Goal: Task Accomplishment & Management: Use online tool/utility

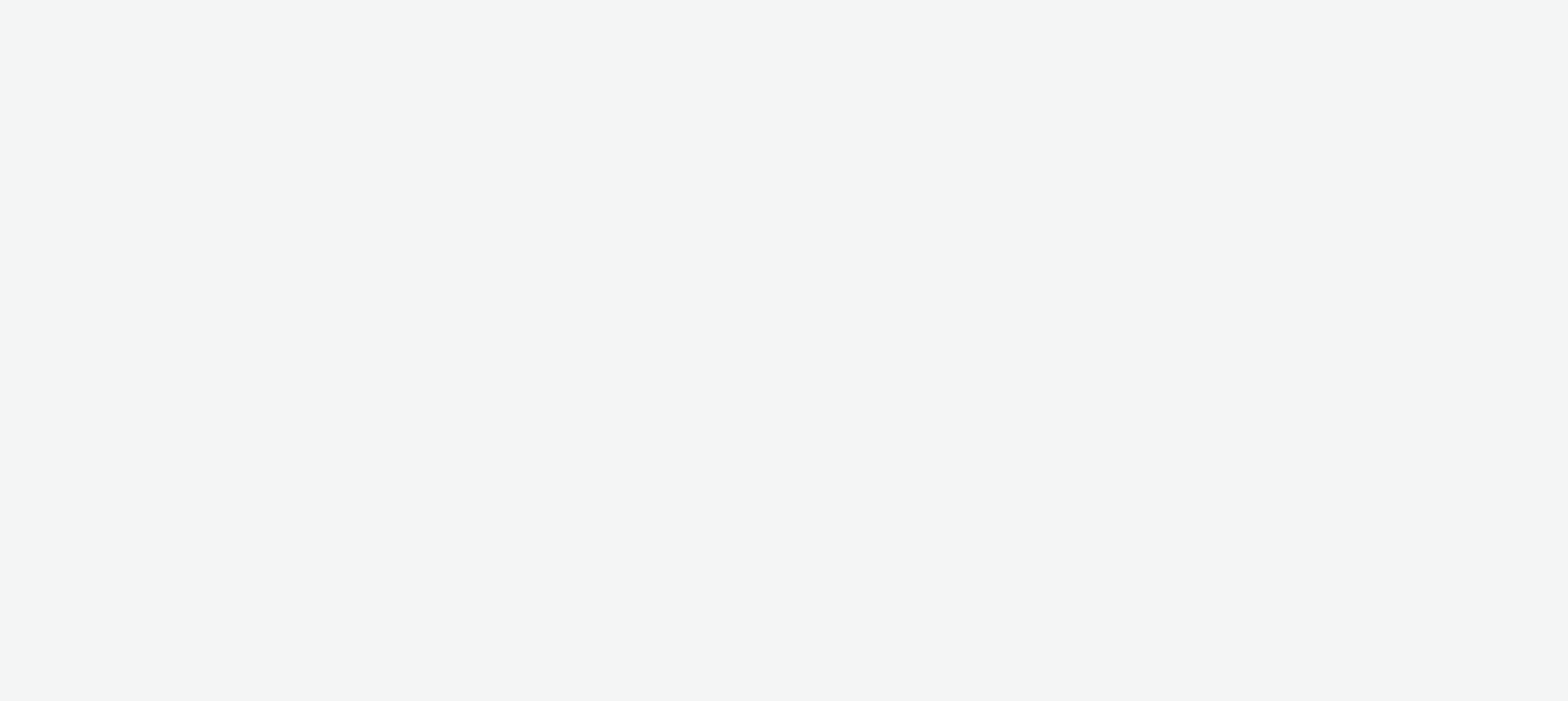
select select "47c37c18-910e-43a3-bb91-a2beb2847406"
select select "b1b940d3-d05b-48b5-821e-f328c33b988b"
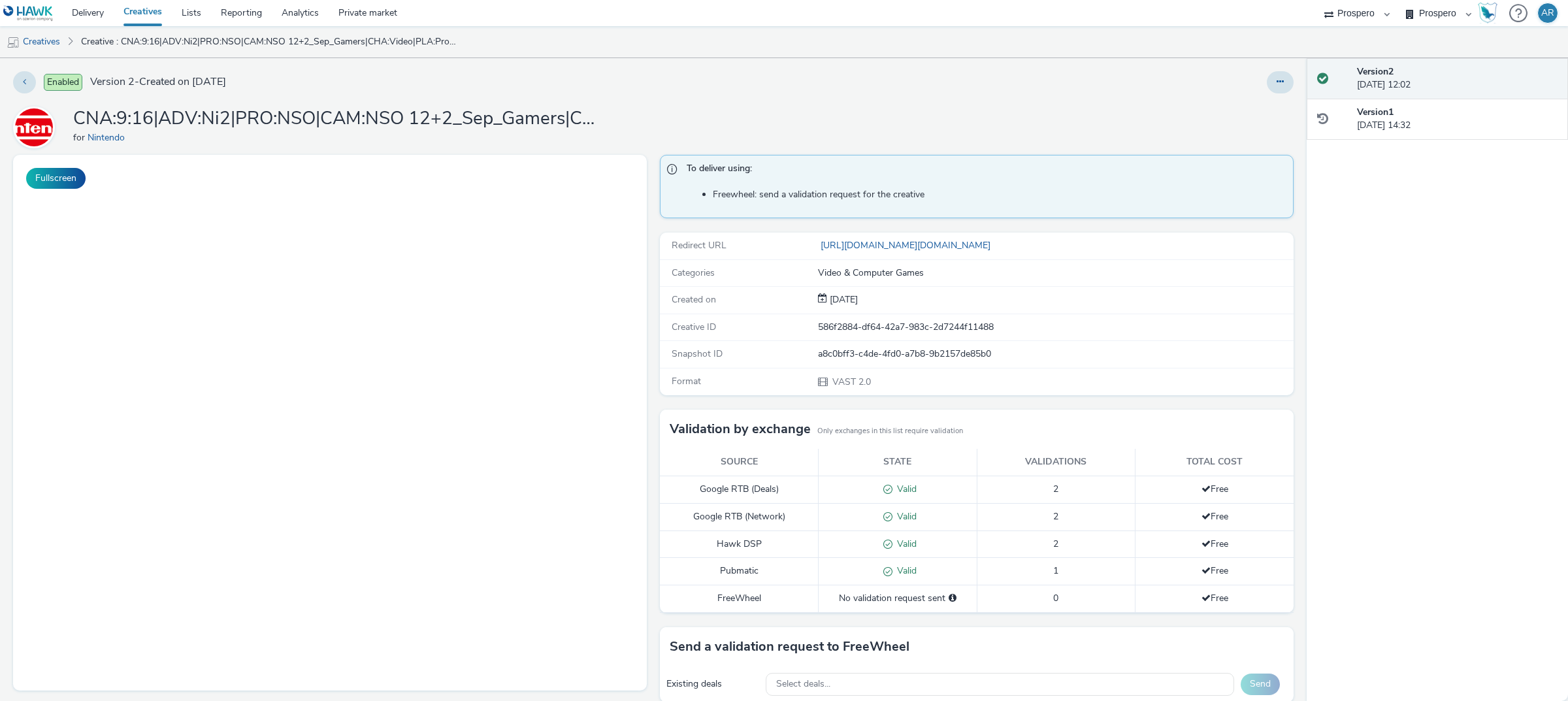
scroll to position [145, 0]
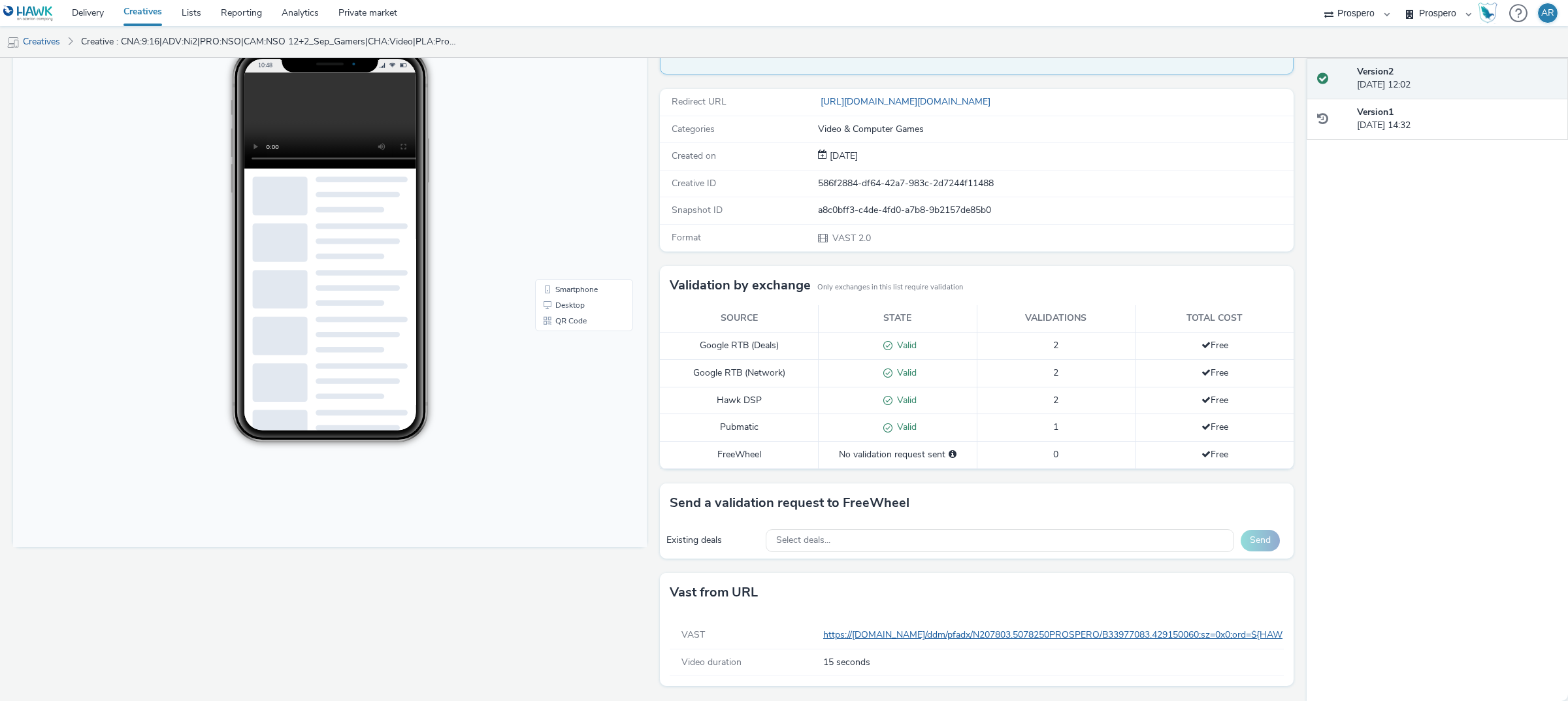
click at [874, 632] on link "https://ad.doubleclick.net/ddm/pfadx/N207803.5078250PROSPERO/B33977083.42915006…" at bounding box center [1325, 634] width 1004 height 12
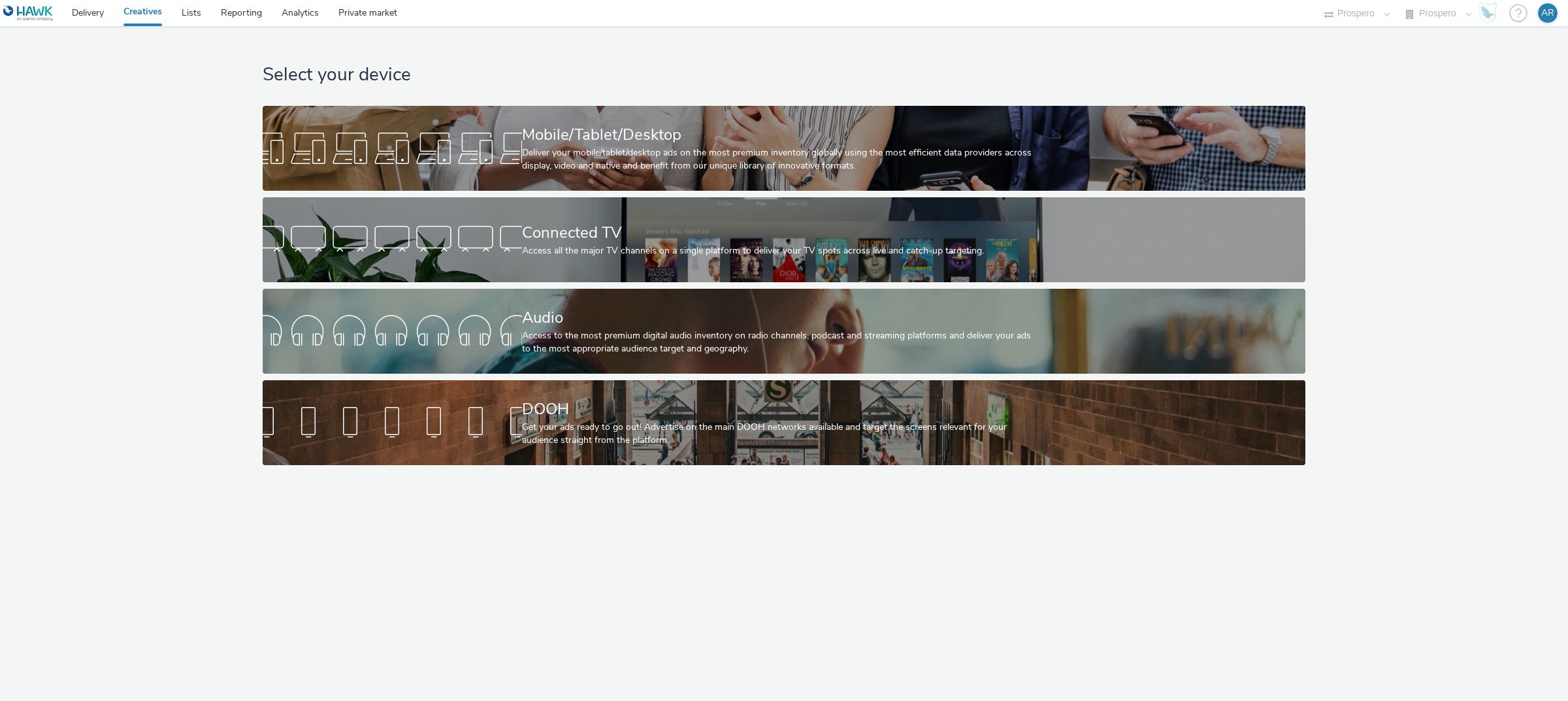
select select "47c37c18-910e-43a3-bb91-a2beb2847406"
select select "b1b940d3-d05b-48b5-821e-f328c33b988b"
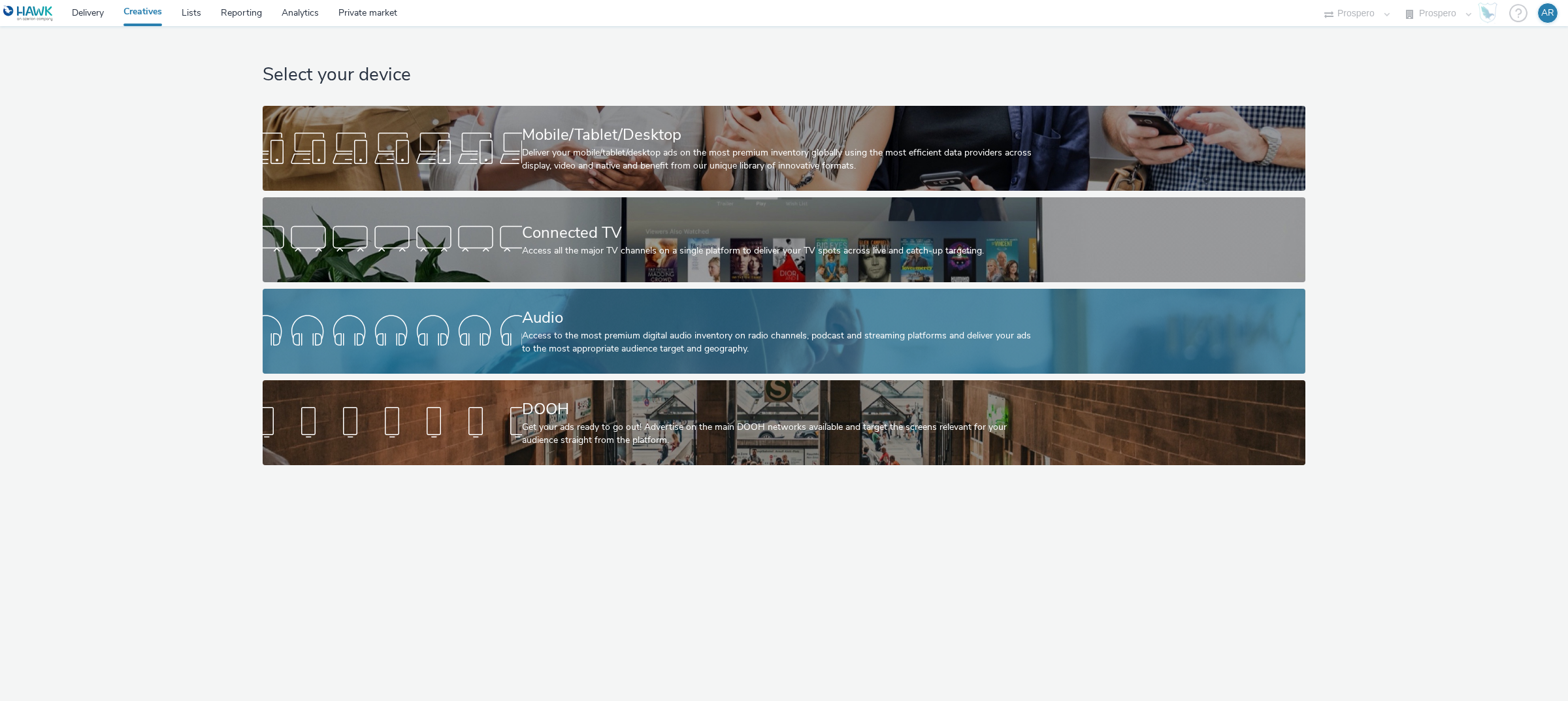
click at [622, 311] on div "Audio" at bounding box center [781, 318] width 519 height 23
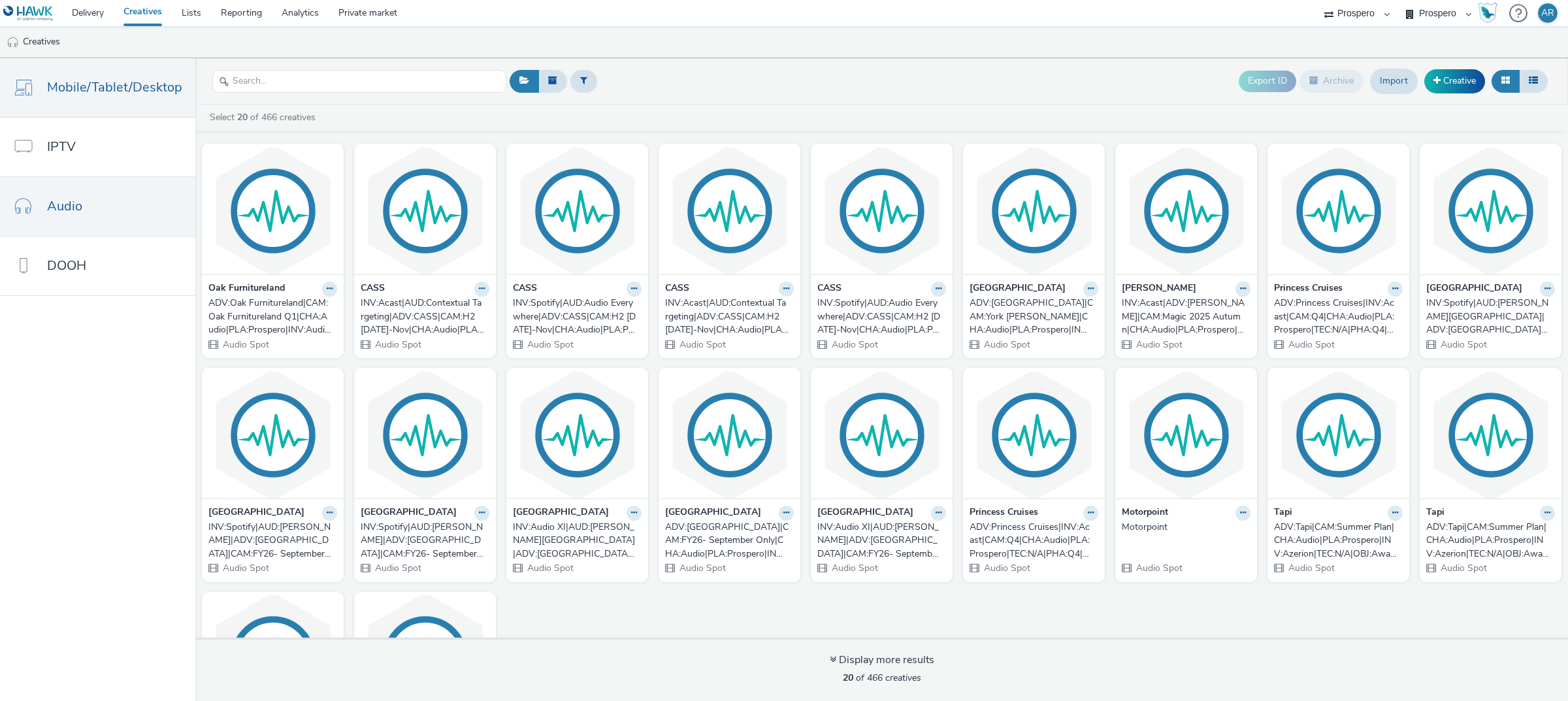
click at [131, 92] on span "Mobile/Tablet/Desktop" at bounding box center [114, 87] width 135 height 19
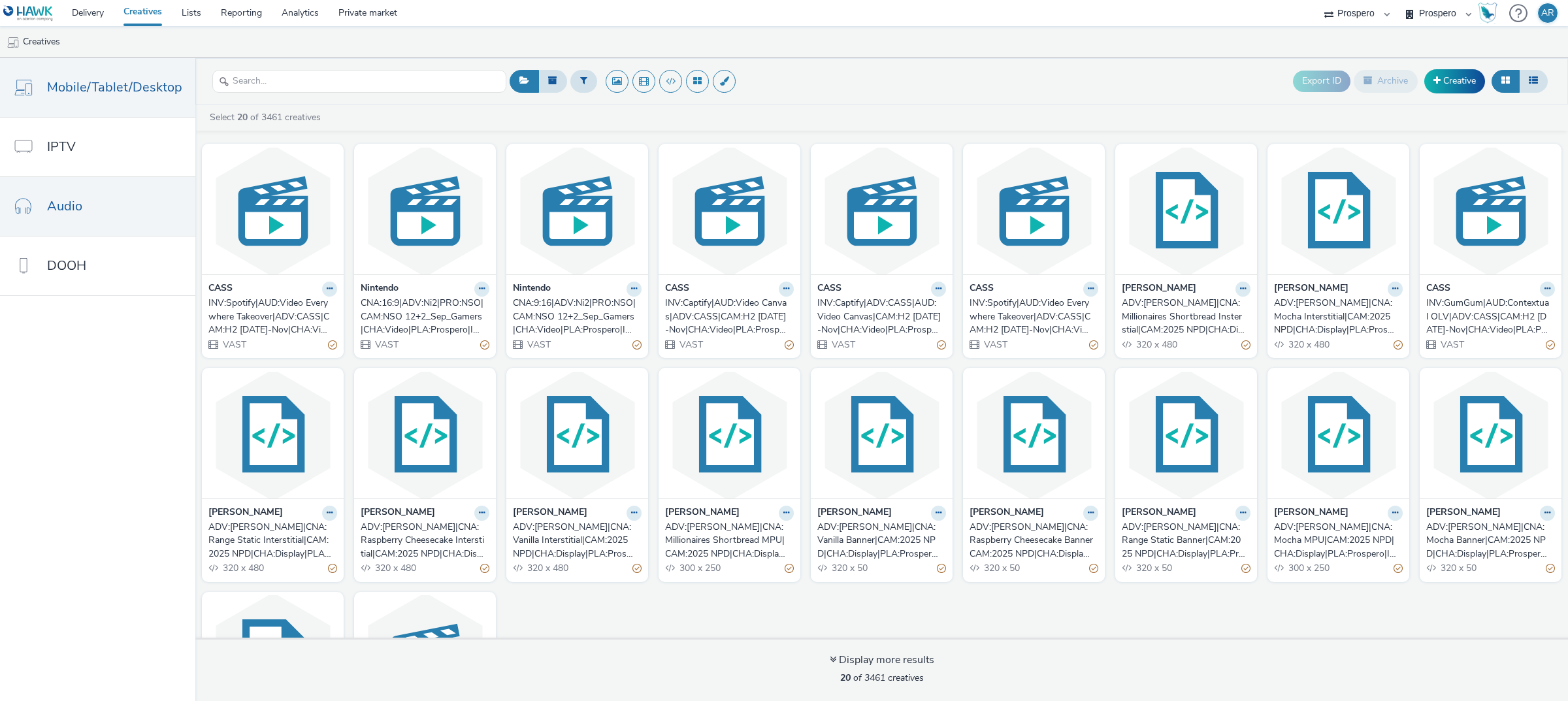
click at [78, 207] on span "Audio" at bounding box center [65, 206] width 35 height 19
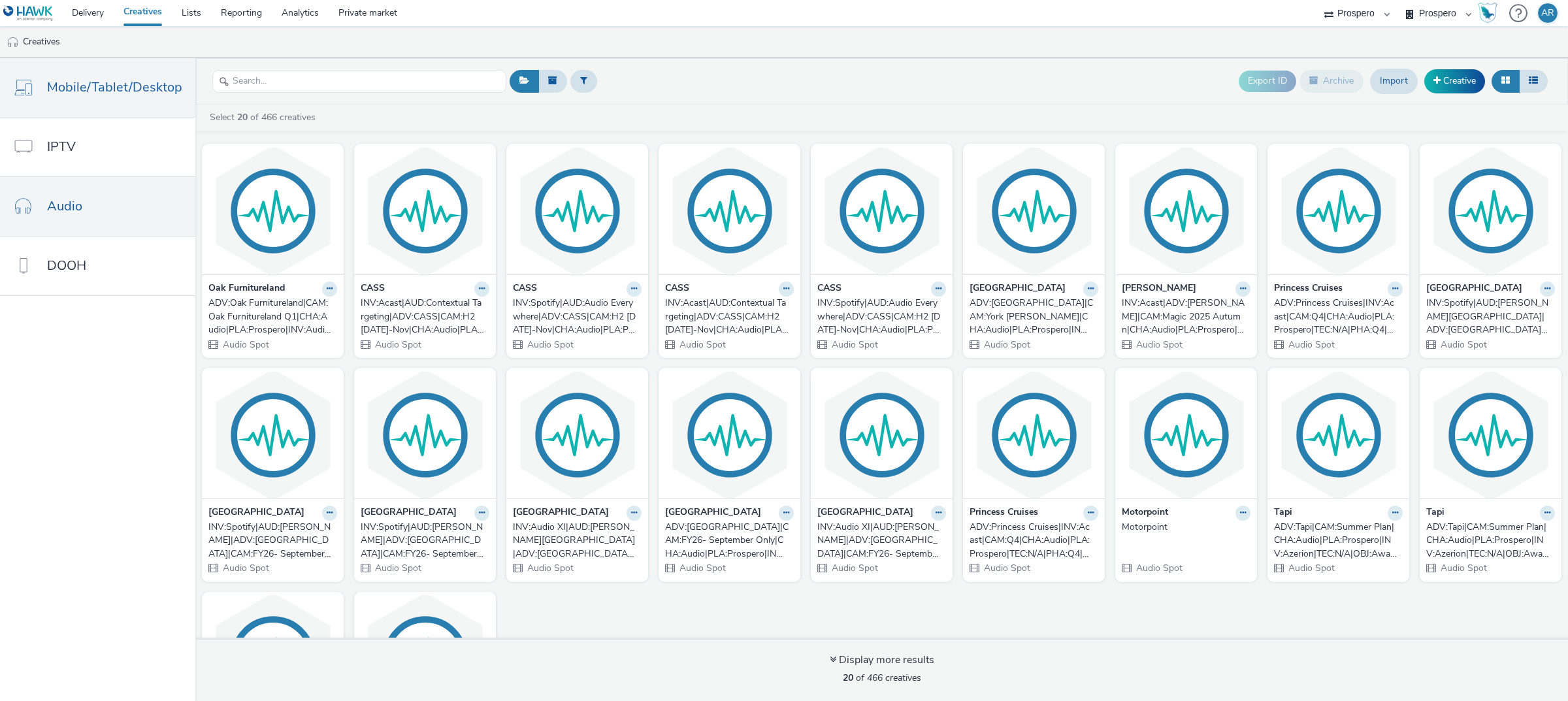
click at [159, 92] on span "Mobile/Tablet/Desktop" at bounding box center [114, 87] width 135 height 19
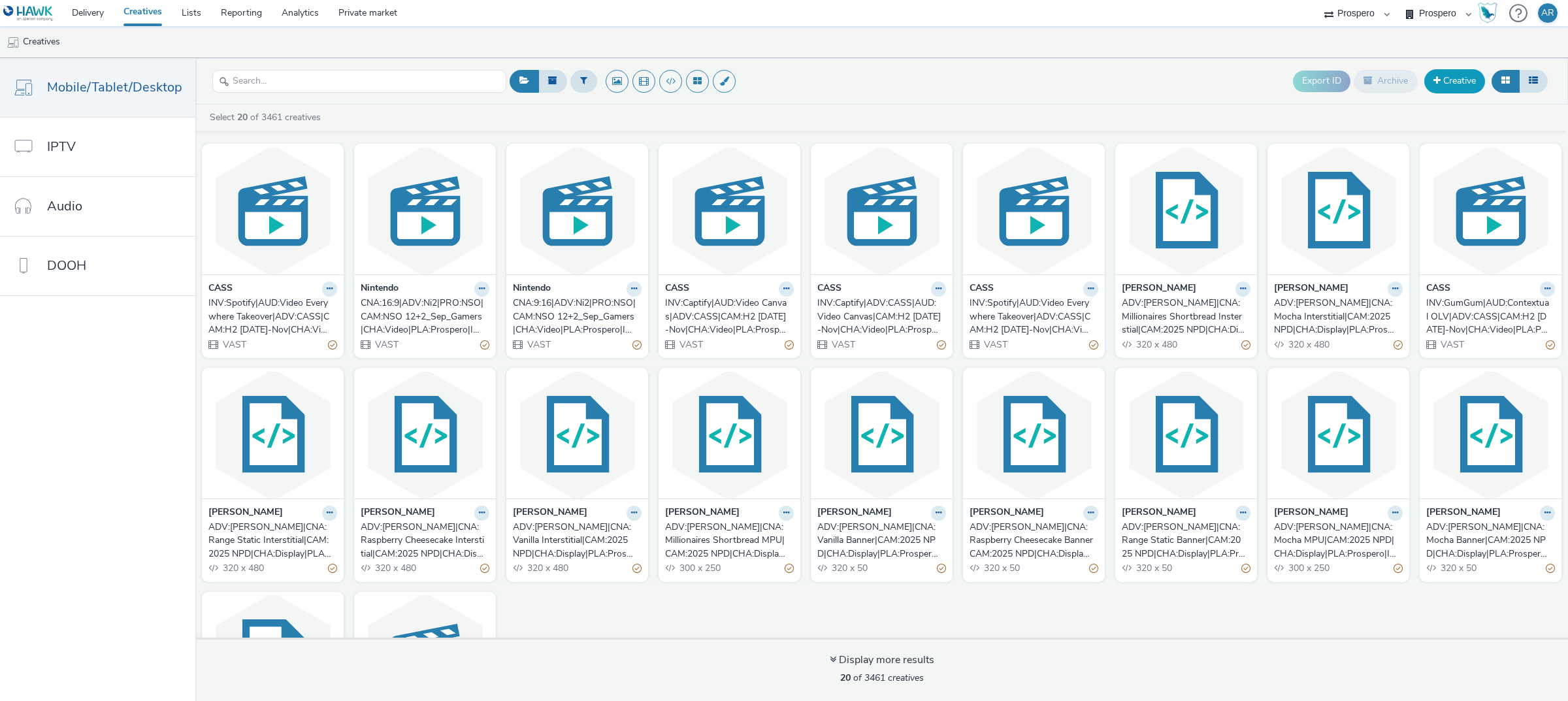
click at [1454, 83] on link "Creative" at bounding box center [1454, 81] width 61 height 24
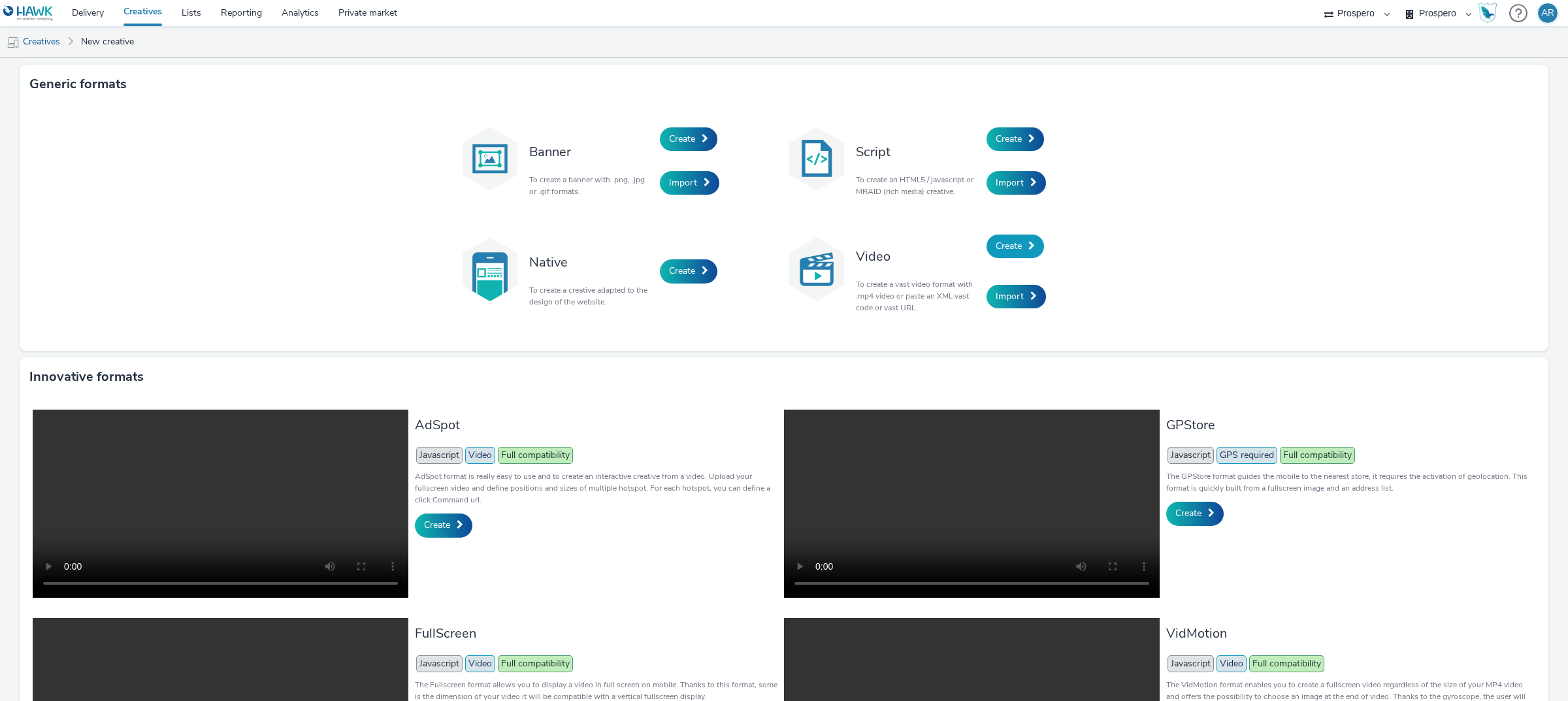
click at [1009, 246] on span "Create" at bounding box center [1008, 246] width 26 height 12
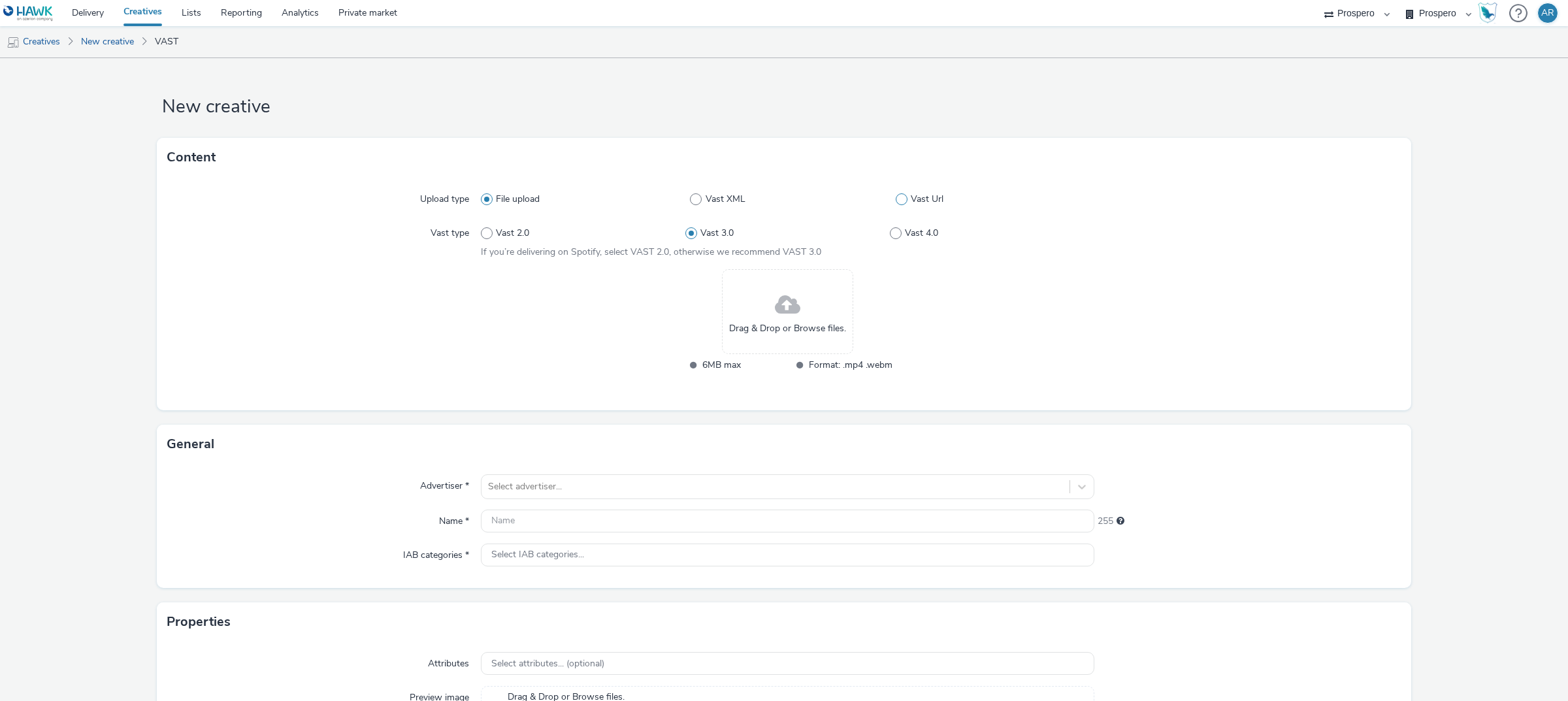
click at [902, 198] on label "Vast Url" at bounding box center [995, 198] width 199 height 13
click at [902, 198] on input "Vast Url" at bounding box center [900, 199] width 9 height 9
radio input "false"
radio input "true"
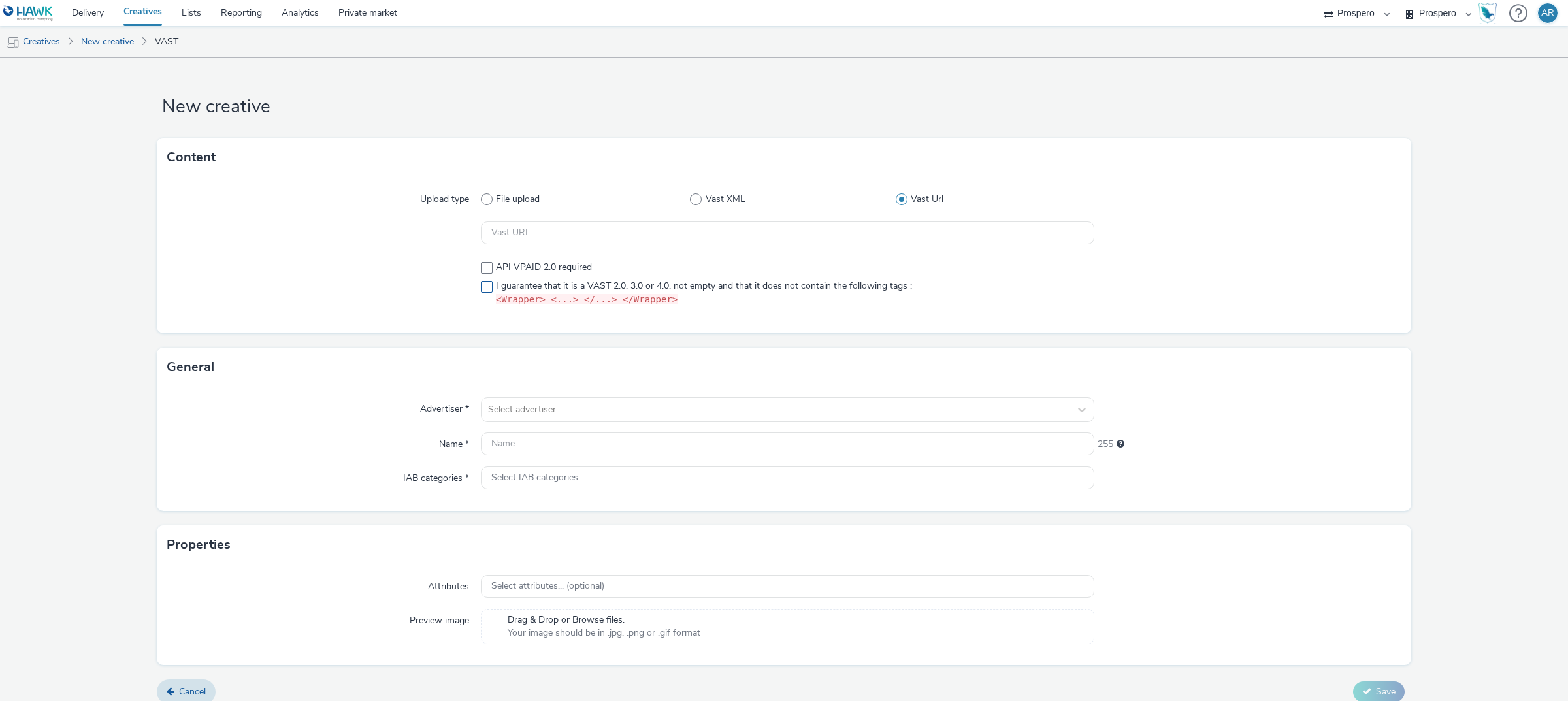
click at [485, 286] on span at bounding box center [486, 286] width 11 height 11
checkbox input "true"
click at [53, 36] on link "Creatives" at bounding box center [33, 42] width 67 height 32
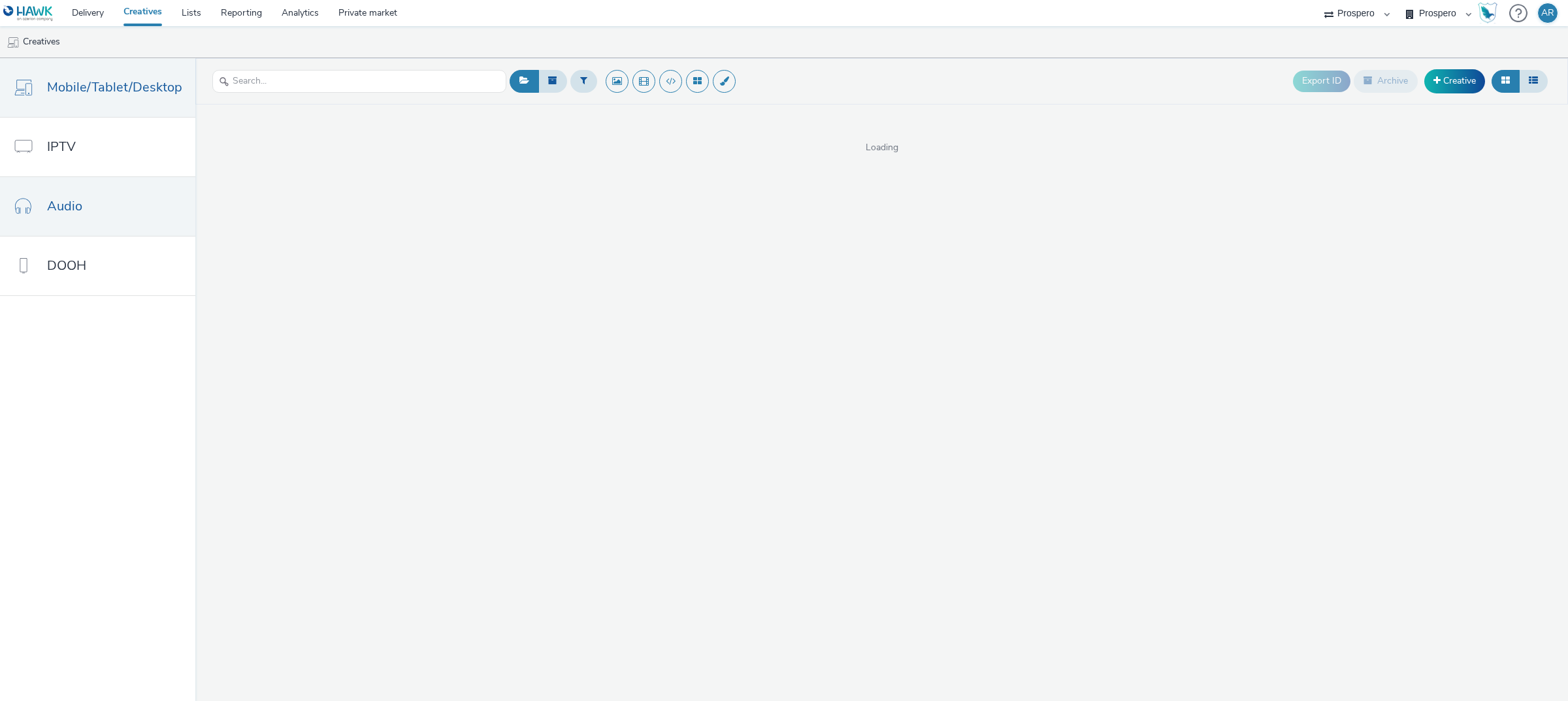
click at [97, 215] on link "Audio" at bounding box center [98, 206] width 195 height 59
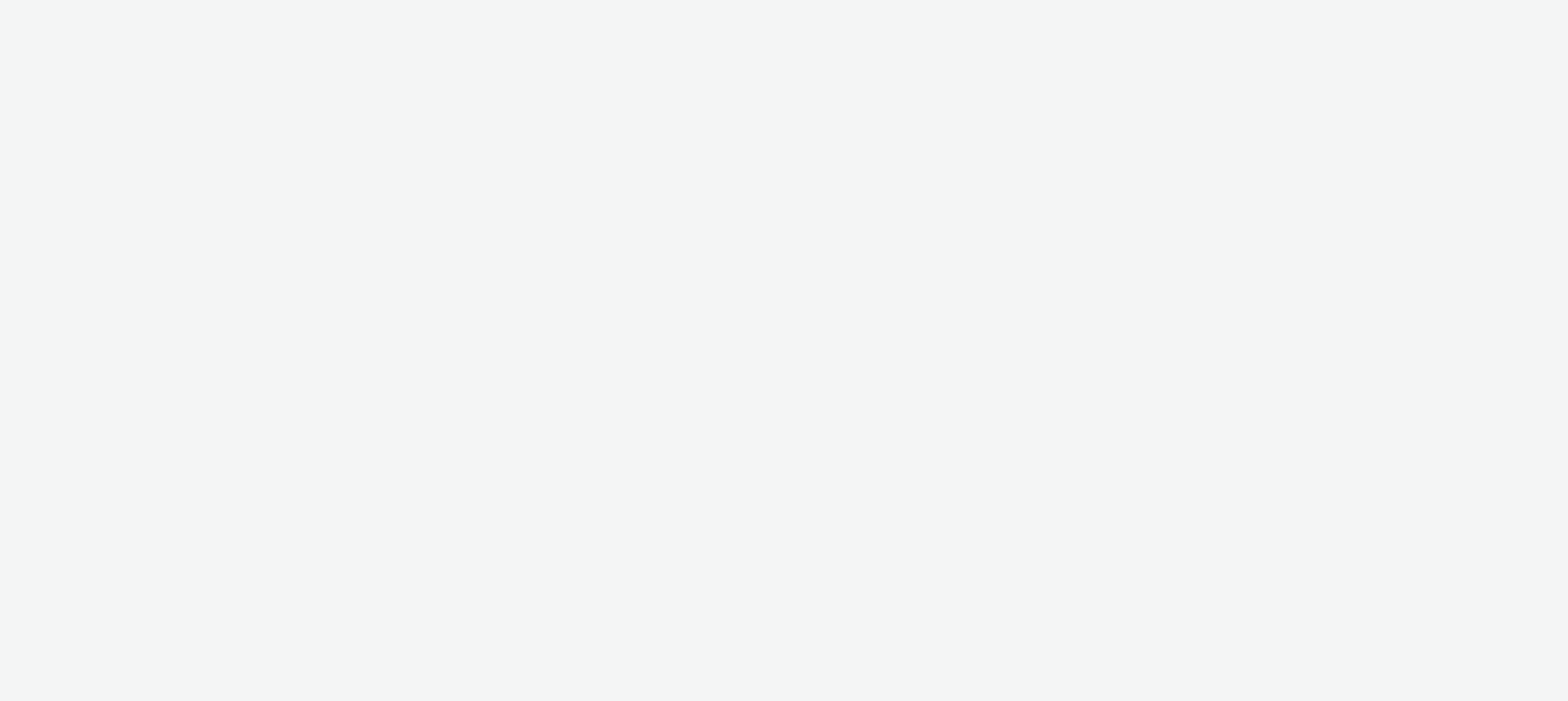
select select "47c37c18-910e-43a3-bb91-a2beb2847406"
select select "b1b940d3-d05b-48b5-821e-f328c33b988b"
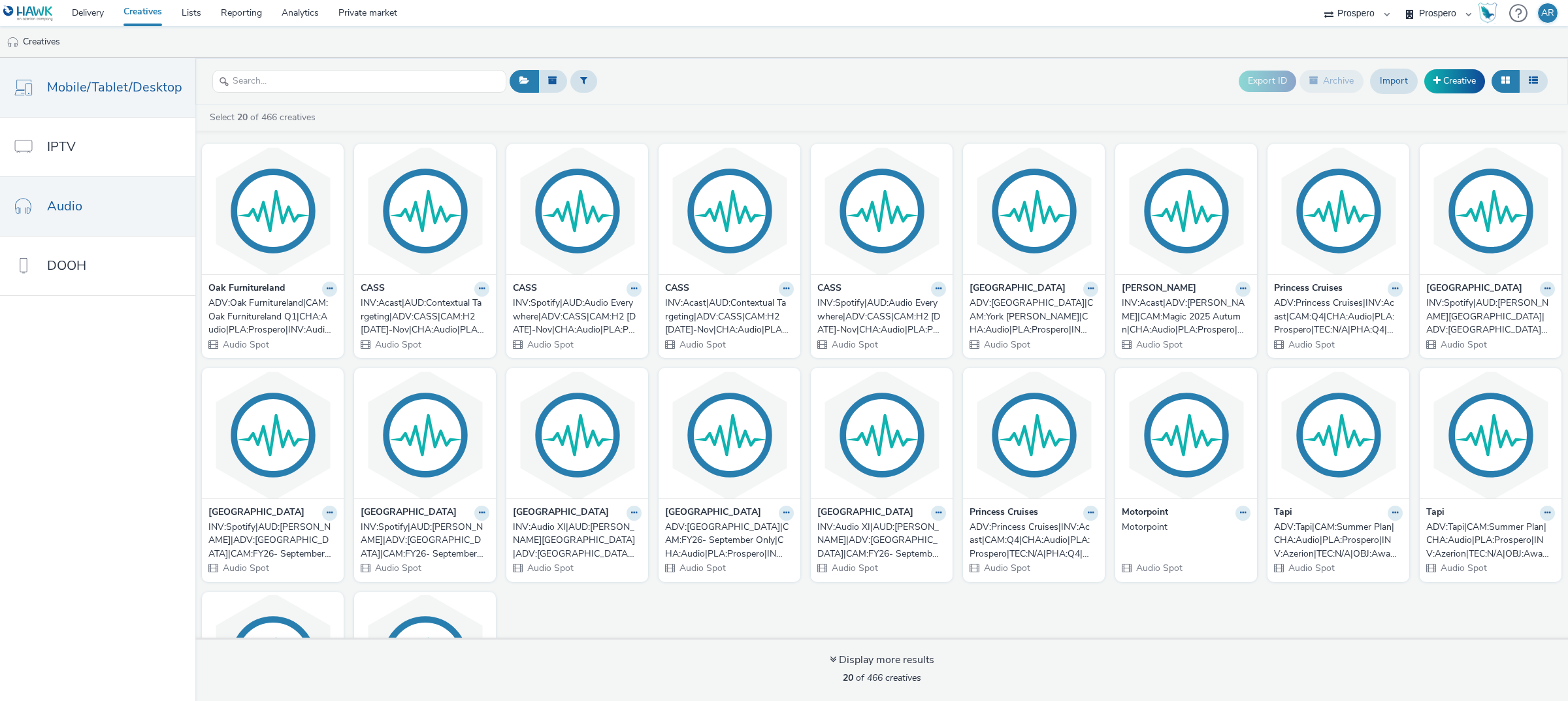
click at [94, 72] on link "Mobile/Tablet/Desktop" at bounding box center [98, 87] width 195 height 59
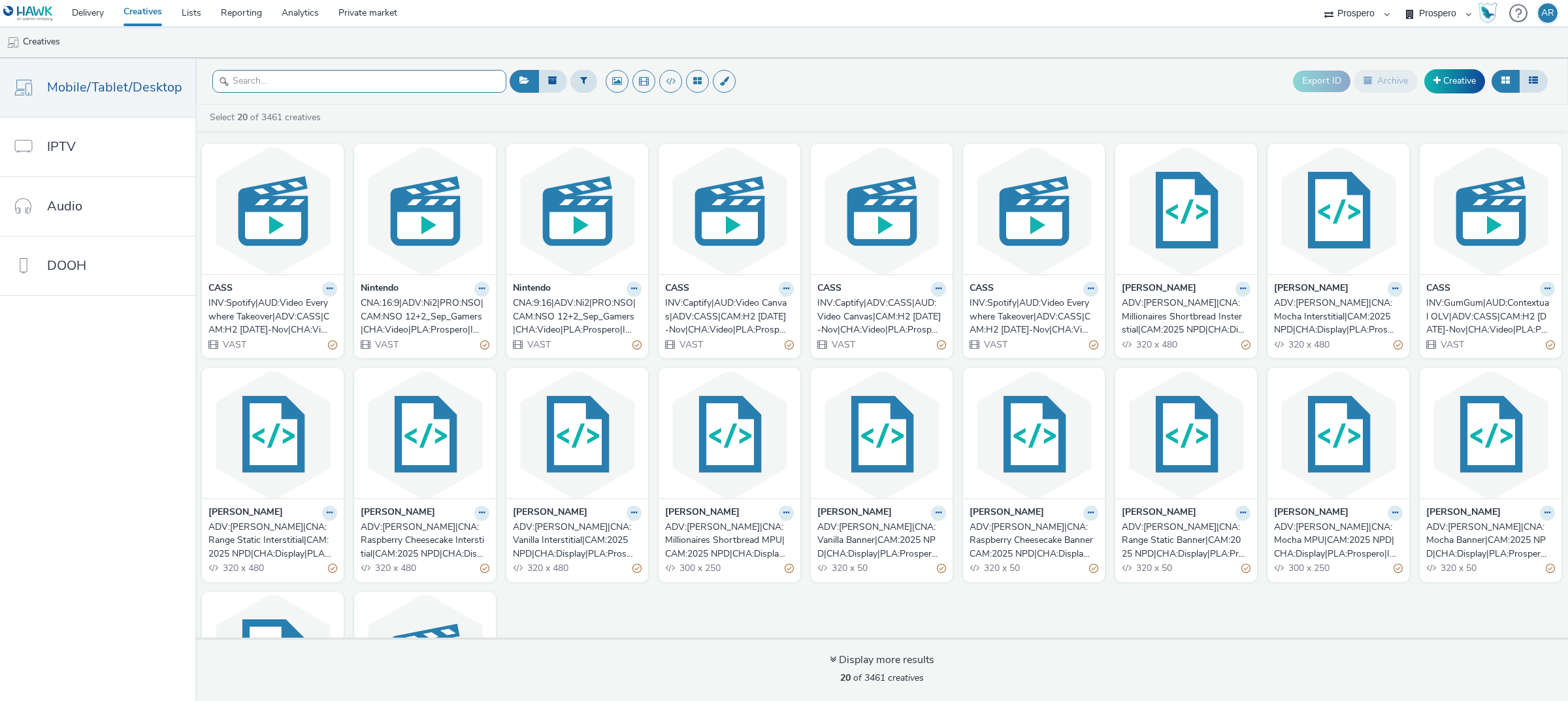
click at [271, 83] on input "text" at bounding box center [359, 81] width 294 height 23
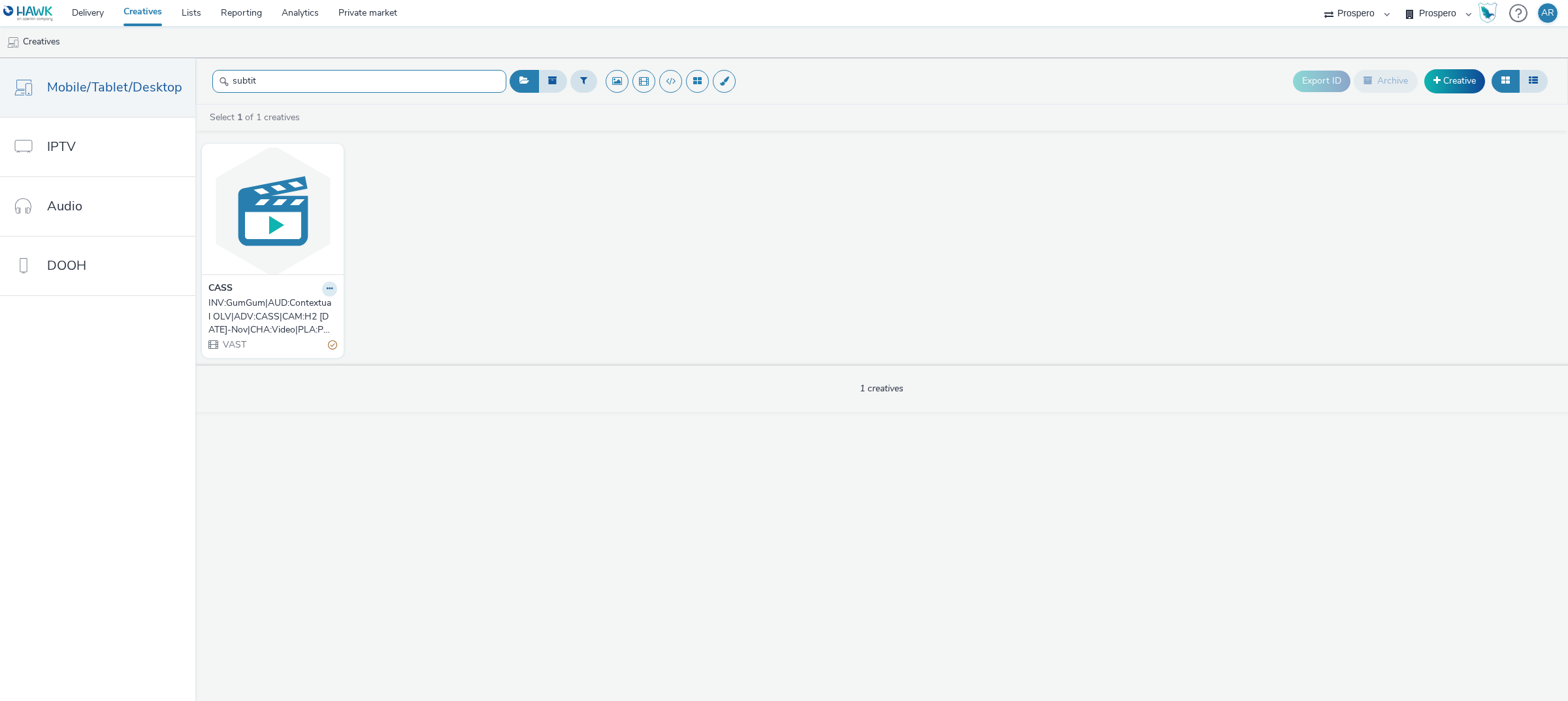
drag, startPoint x: 265, startPoint y: 81, endPoint x: 197, endPoint y: 57, distance: 72.1
click at [197, 58] on header "subtit Export ID Archive Creative" at bounding box center [882, 81] width 1373 height 46
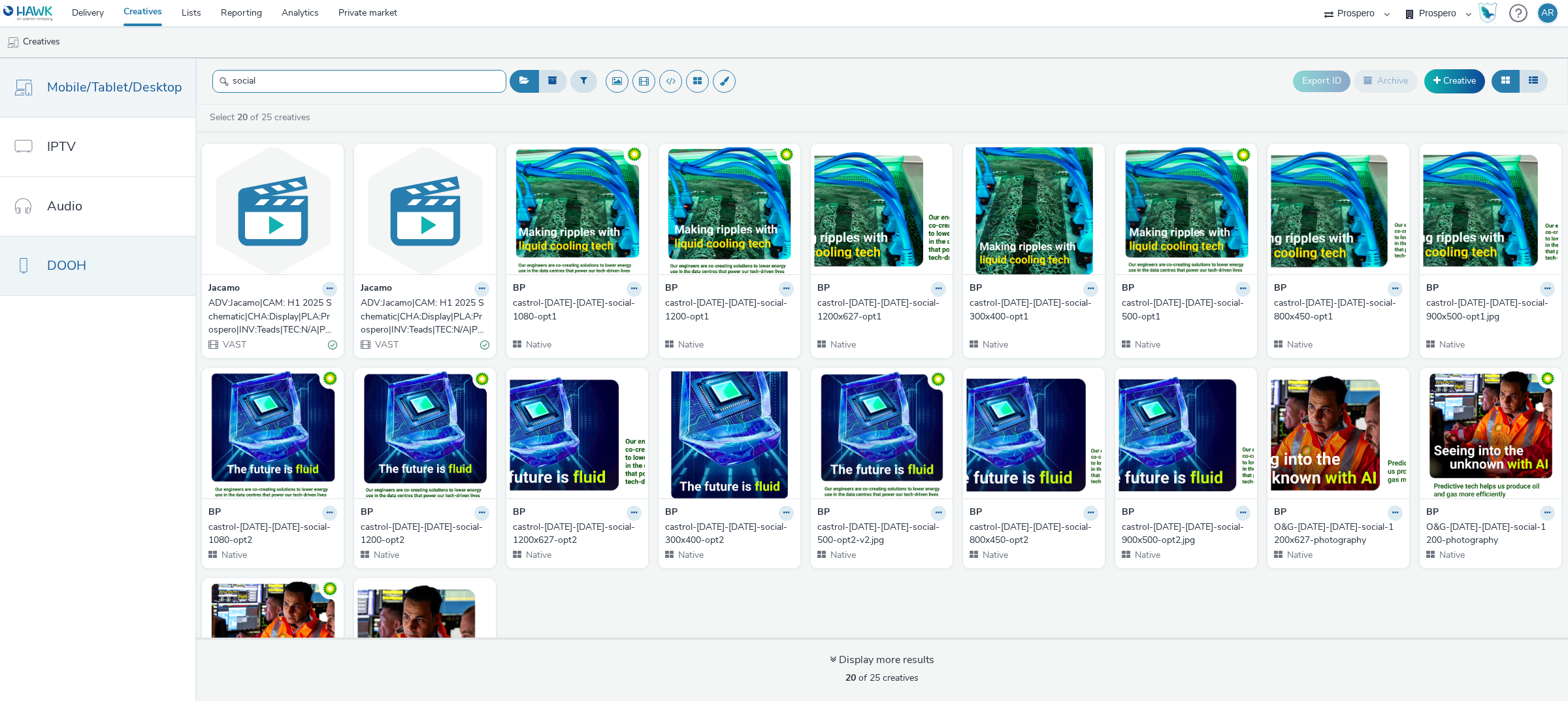
type input "social"
click at [1475, 76] on link "Creative" at bounding box center [1454, 81] width 61 height 24
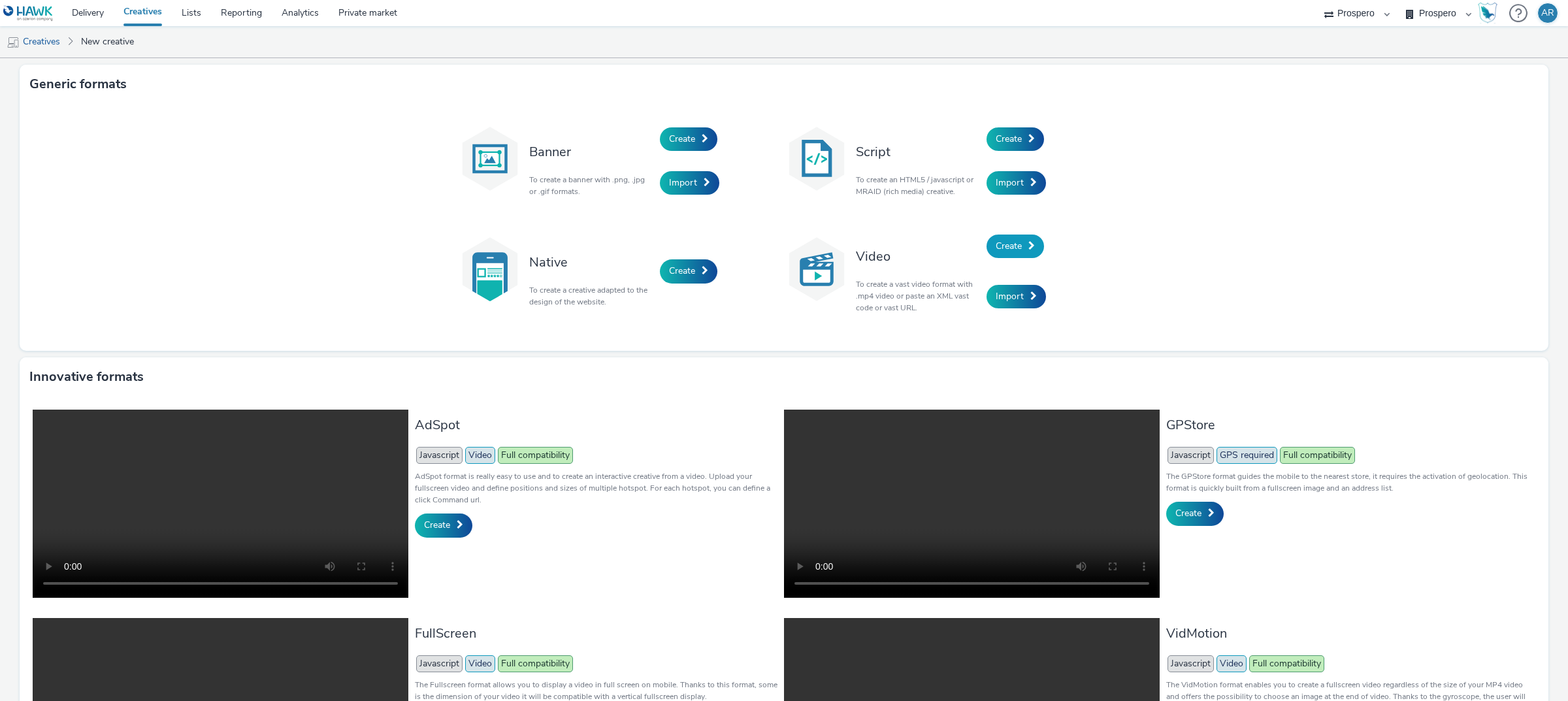
click at [997, 252] on link "Create" at bounding box center [1015, 246] width 57 height 24
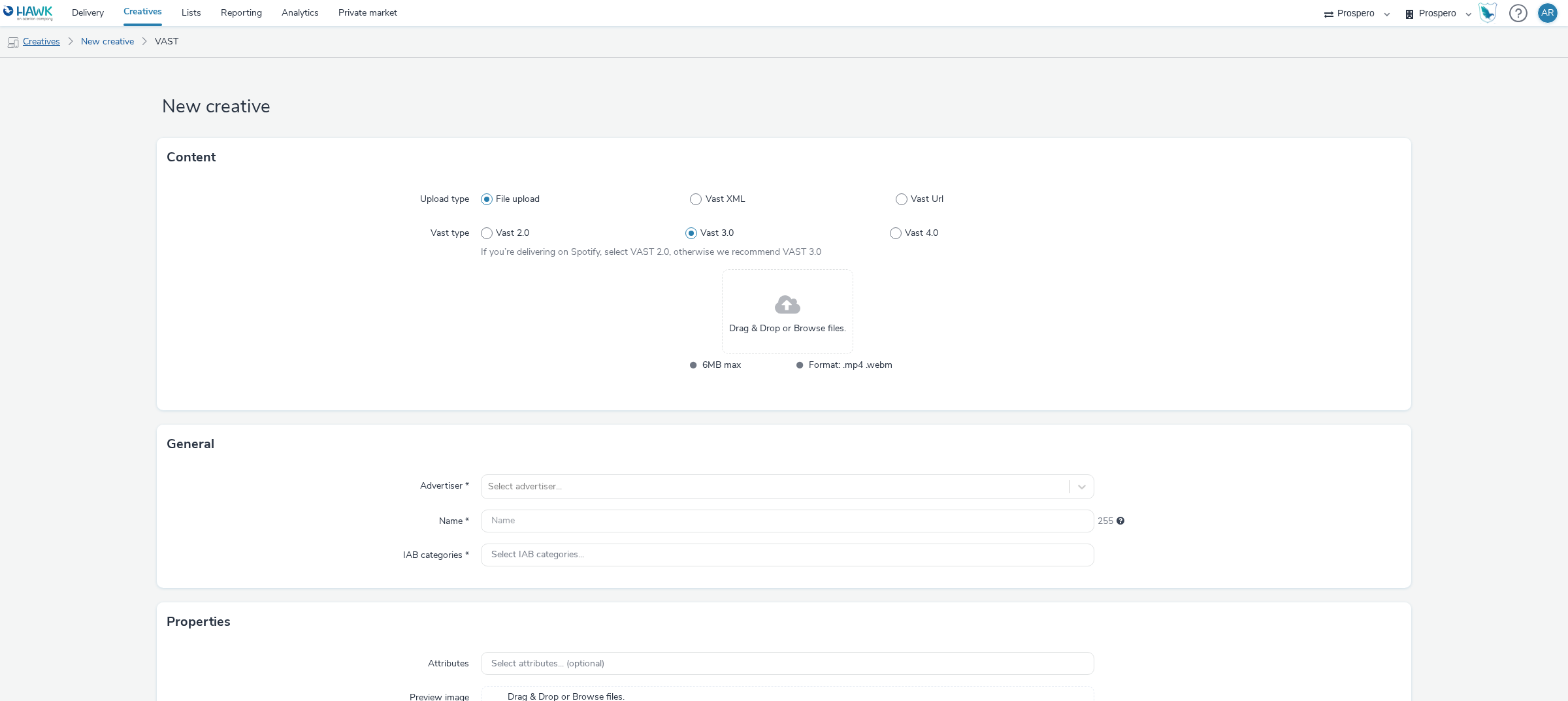
click at [52, 41] on link "Creatives" at bounding box center [33, 42] width 67 height 32
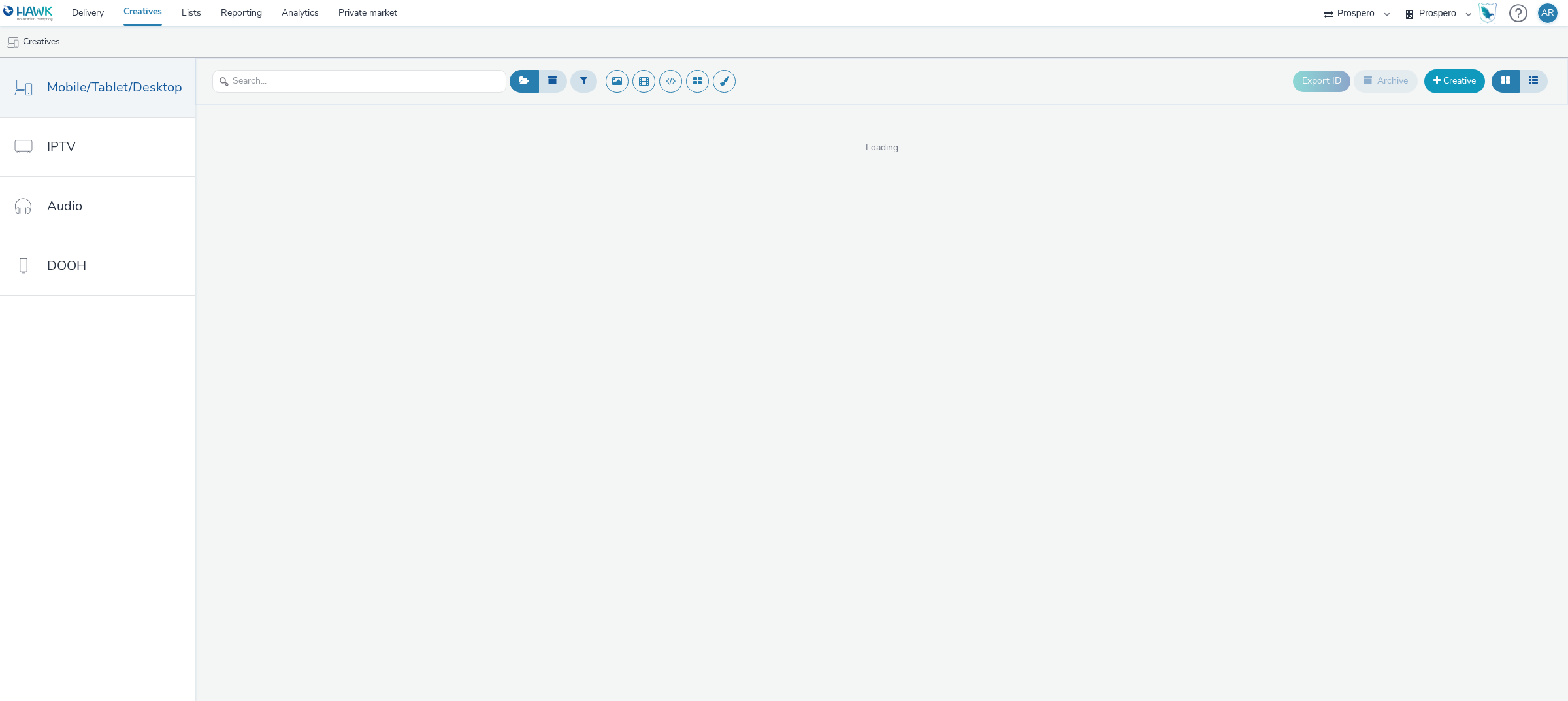
click at [1444, 83] on link "Creative" at bounding box center [1454, 81] width 61 height 24
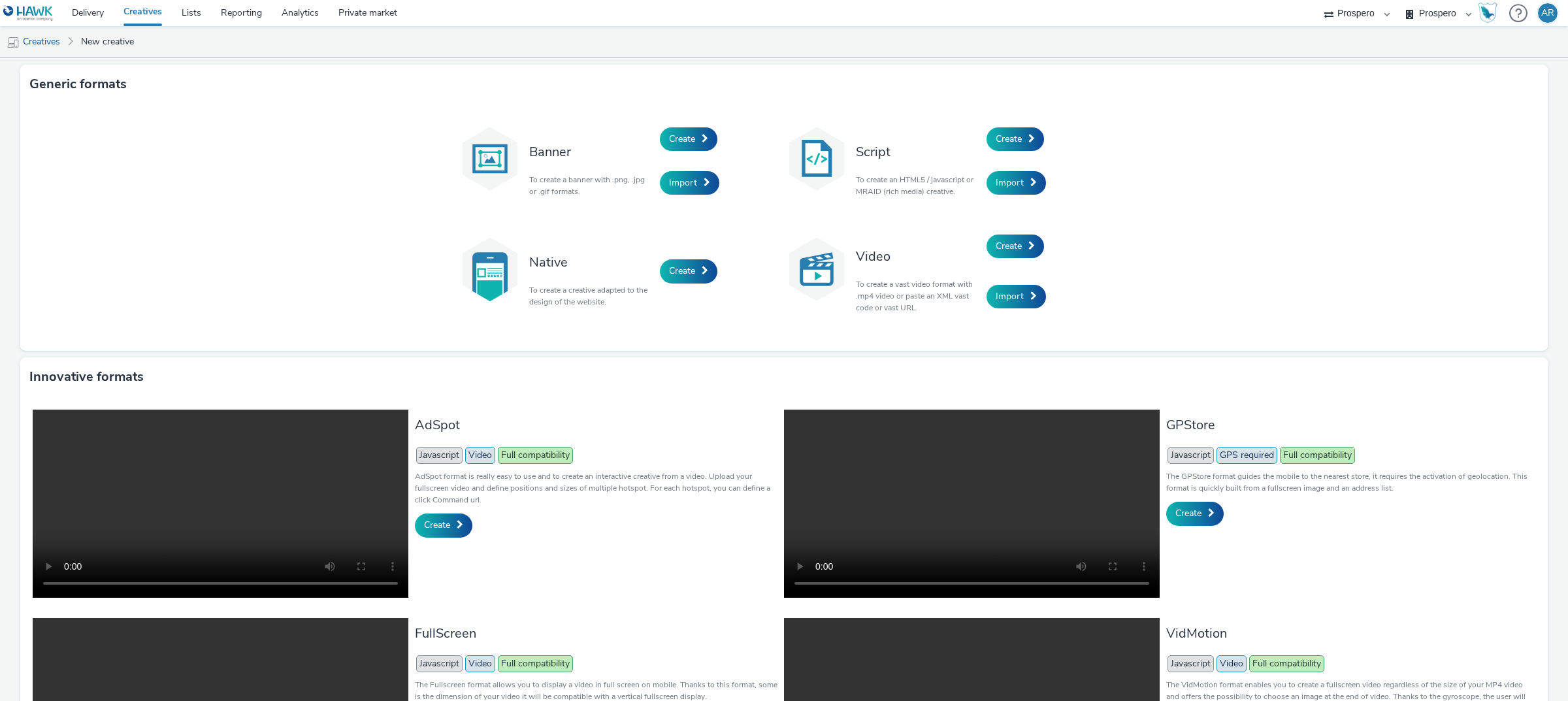
click at [1010, 123] on div "Create" at bounding box center [1048, 139] width 124 height 44
click at [1016, 138] on span "Create" at bounding box center [1008, 139] width 26 height 12
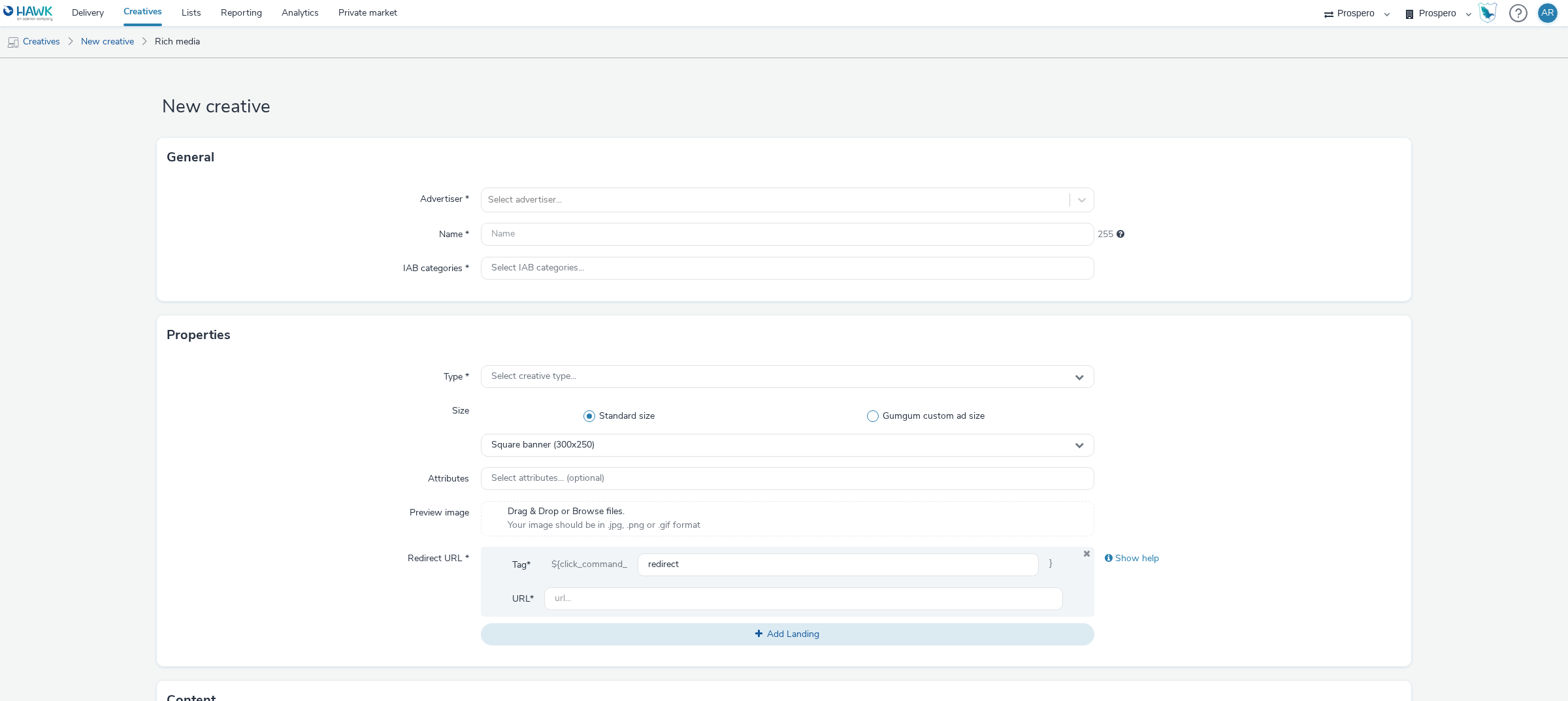
click at [867, 422] on label "Gumgum custom ad size" at bounding box center [929, 416] width 330 height 13
click at [925, 420] on input "Gumgum custom ad size" at bounding box center [929, 416] width 9 height 9
radio input "false"
radio input "true"
click at [828, 438] on div "In-Slot Hangtime Desktop (24x24)" at bounding box center [787, 445] width 614 height 23
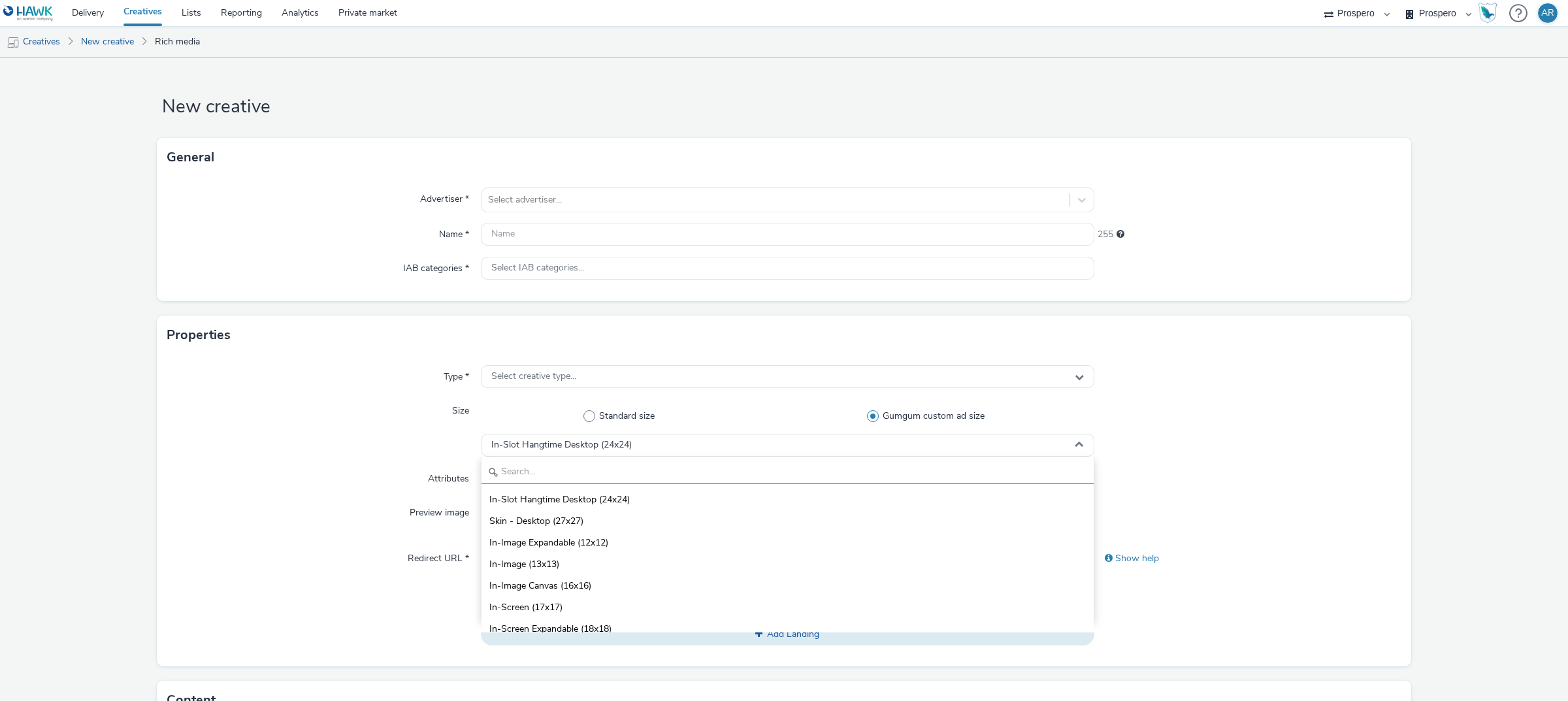
click at [694, 468] on input "text" at bounding box center [787, 472] width 612 height 23
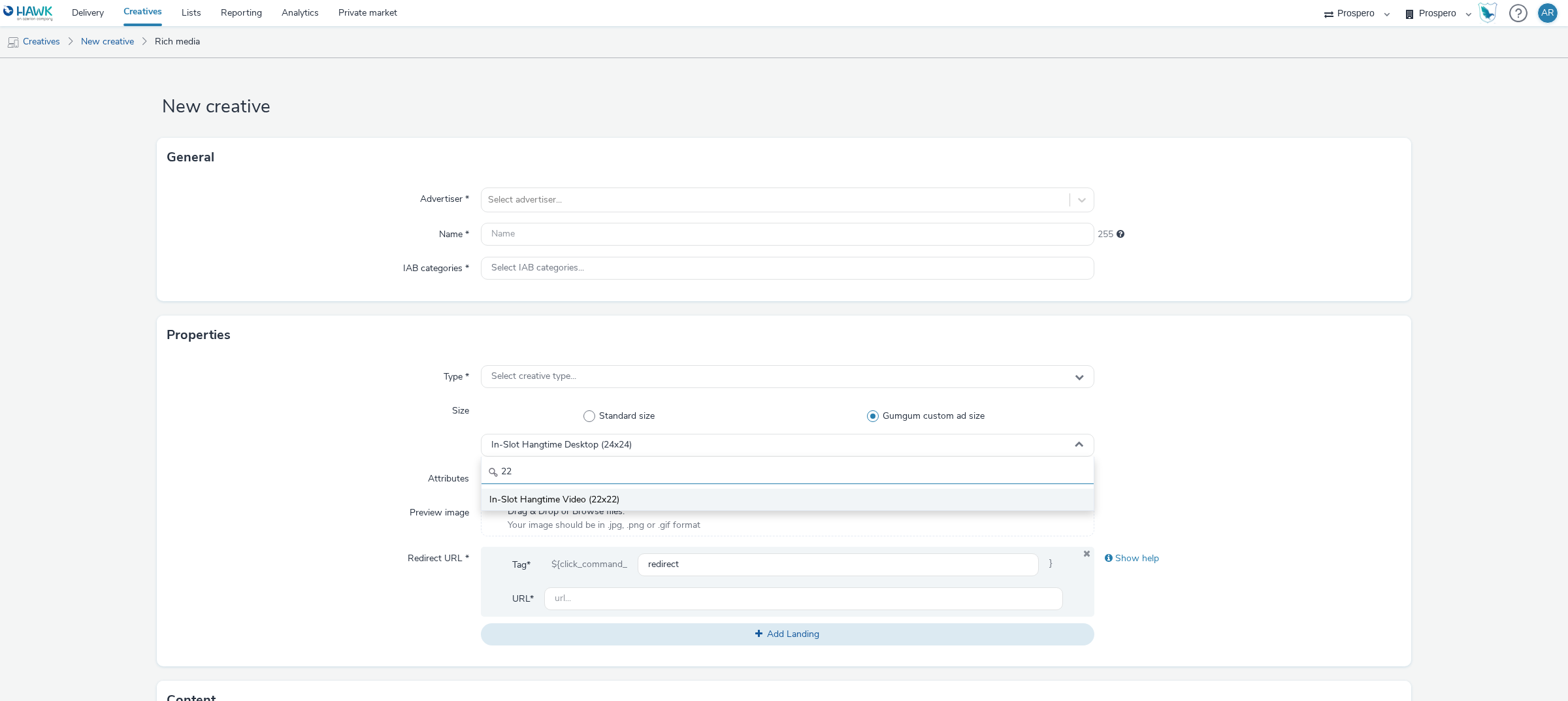
type input "22"
click at [627, 498] on li "In-Slot Hangtime Video (22x22)" at bounding box center [787, 499] width 612 height 22
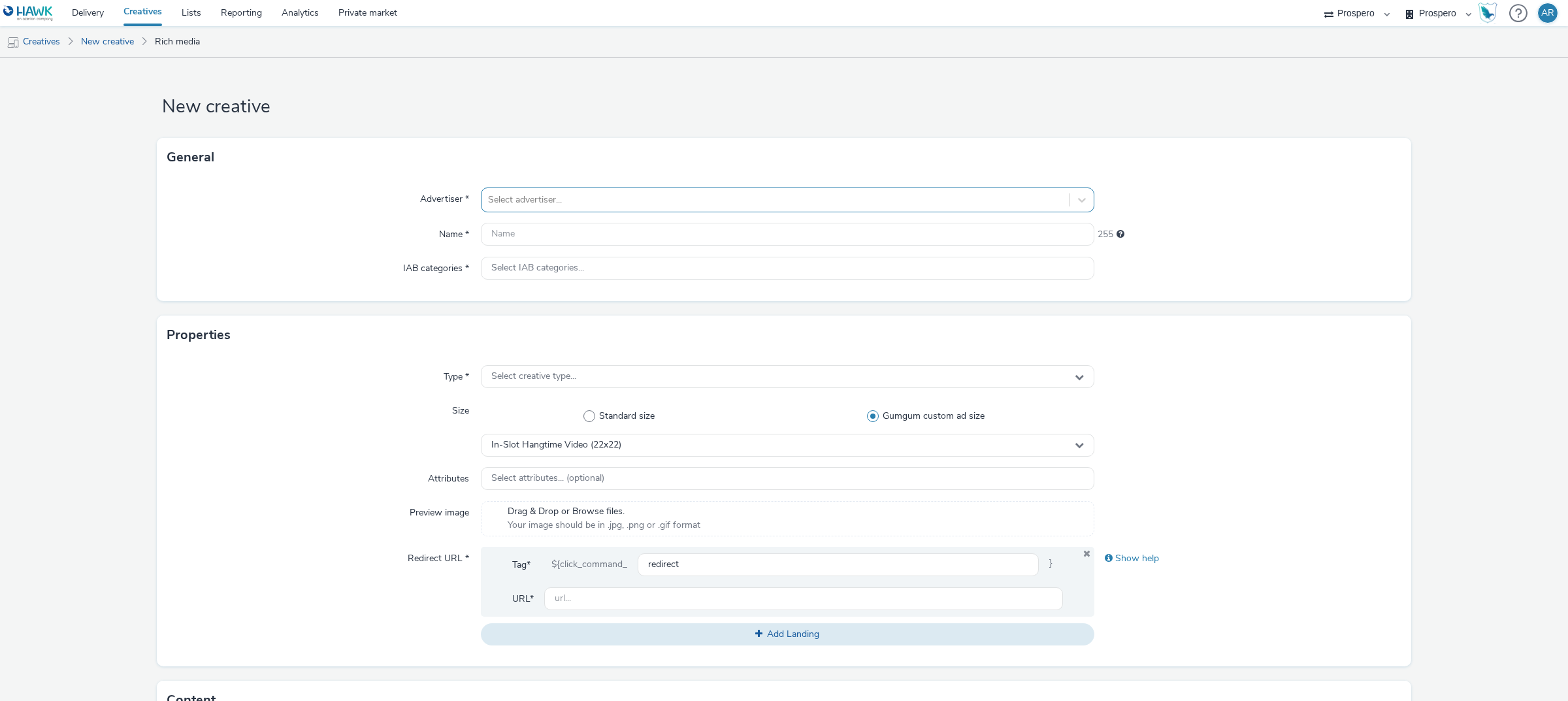
click at [527, 198] on div at bounding box center [775, 199] width 575 height 15
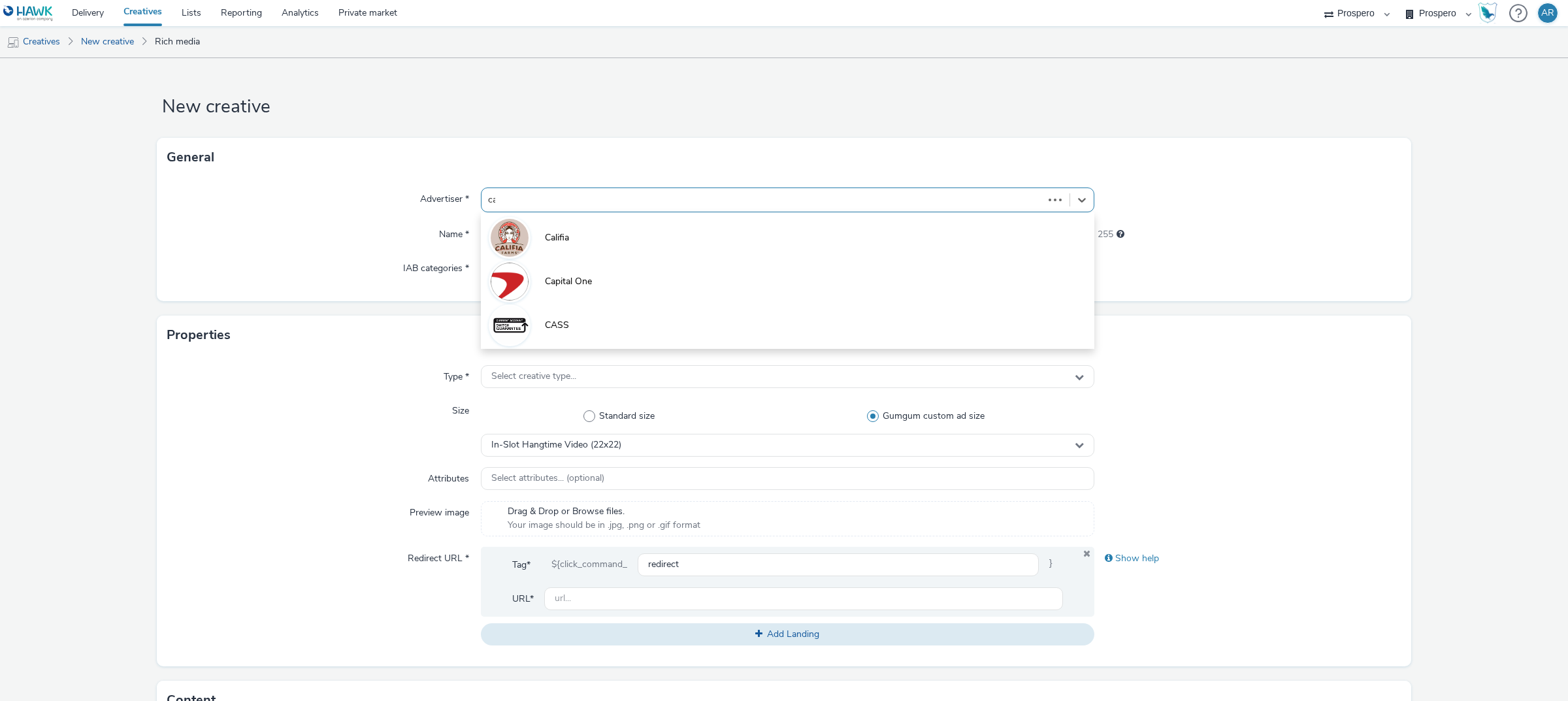
type input "cas"
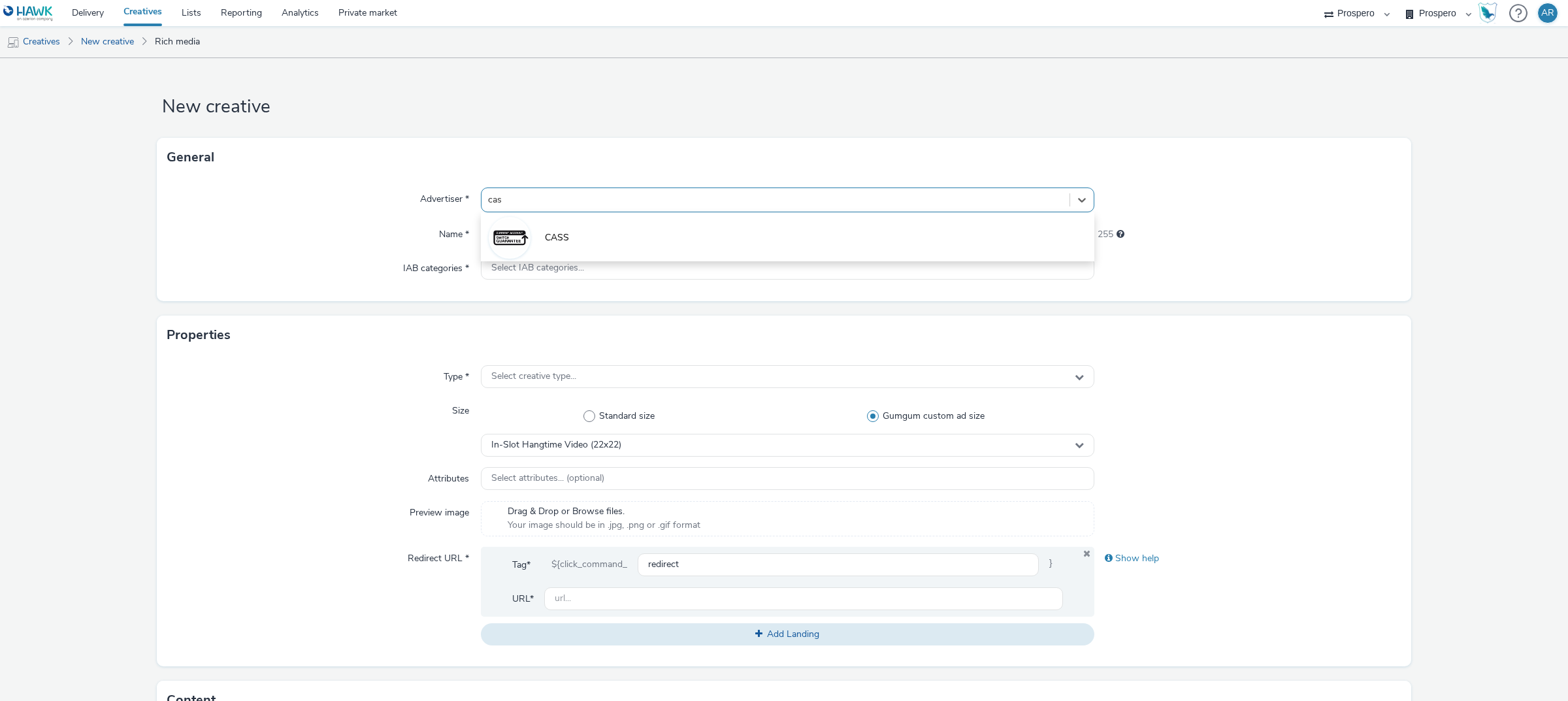
click at [571, 226] on li "CASS" at bounding box center [787, 236] width 614 height 44
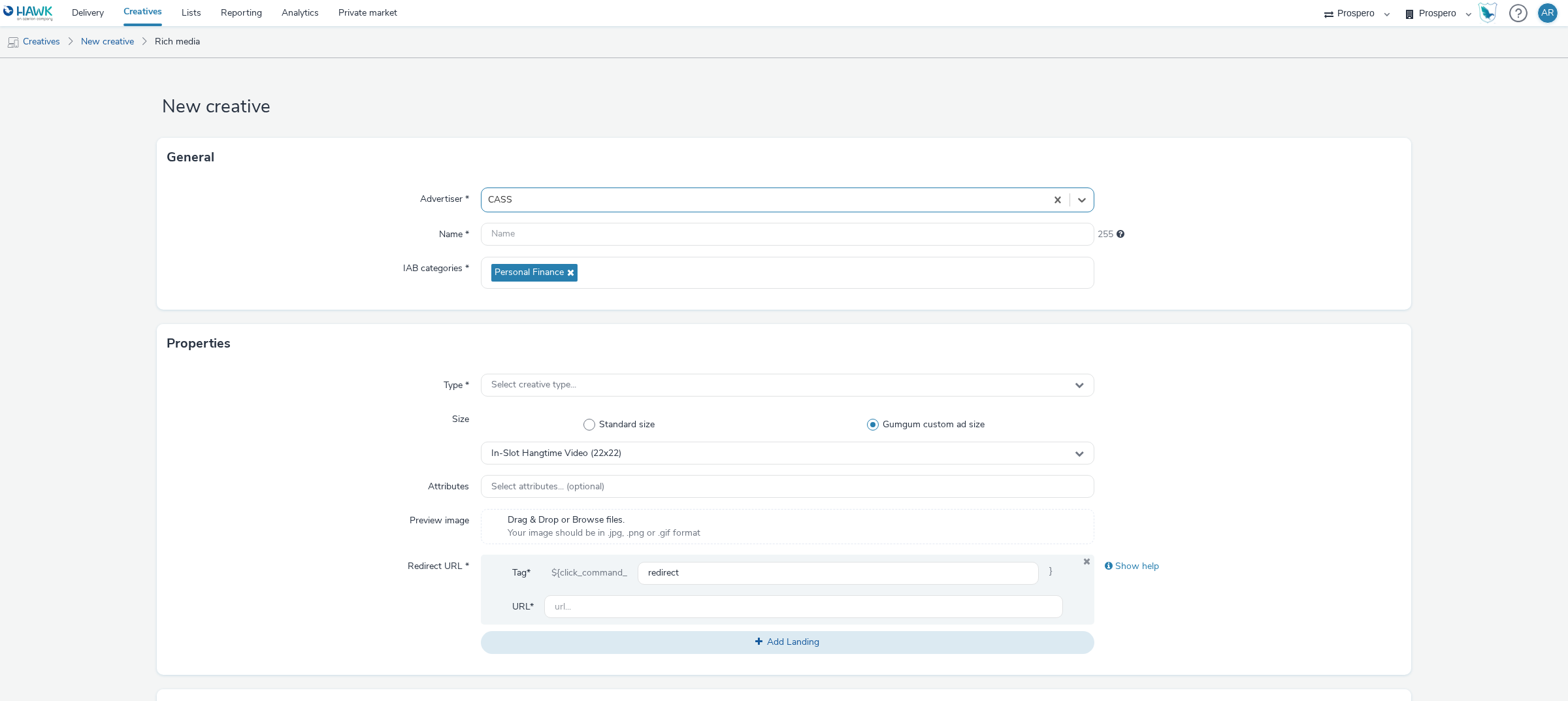
click at [244, 504] on div "Type * Select creative type... Size Standard size Gumgum custom ad size In-Slot…" at bounding box center [784, 519] width 1254 height 311
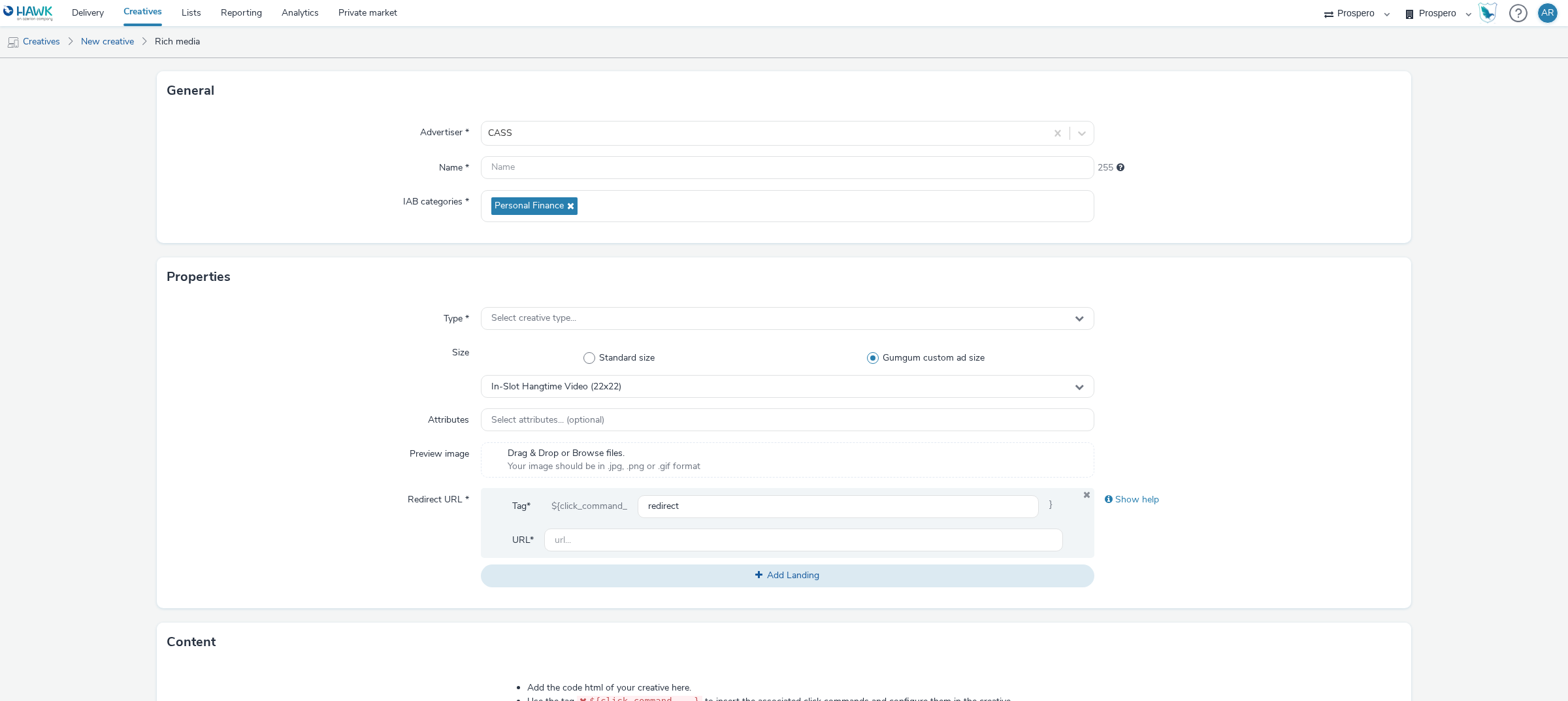
scroll to position [85, 0]
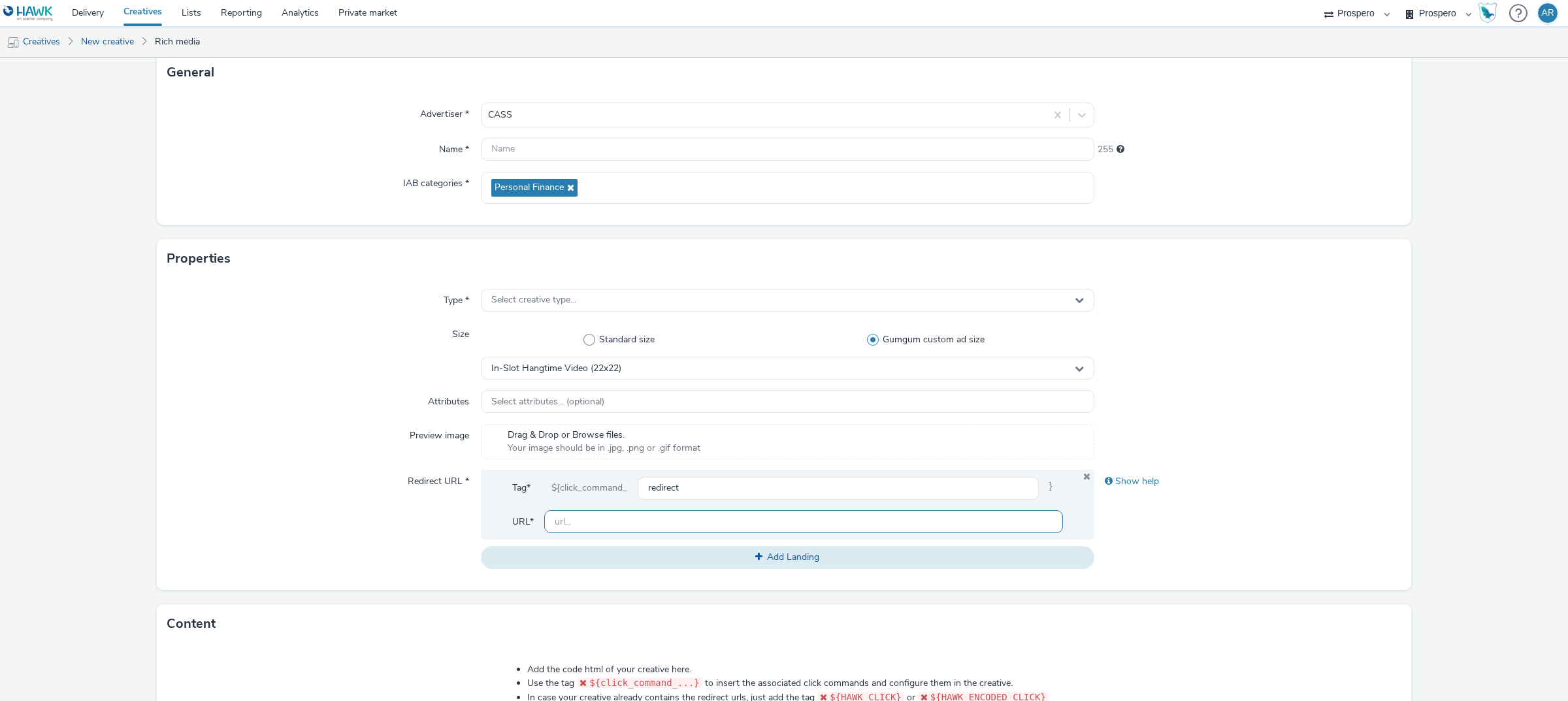
click at [606, 518] on input "text" at bounding box center [804, 521] width 519 height 23
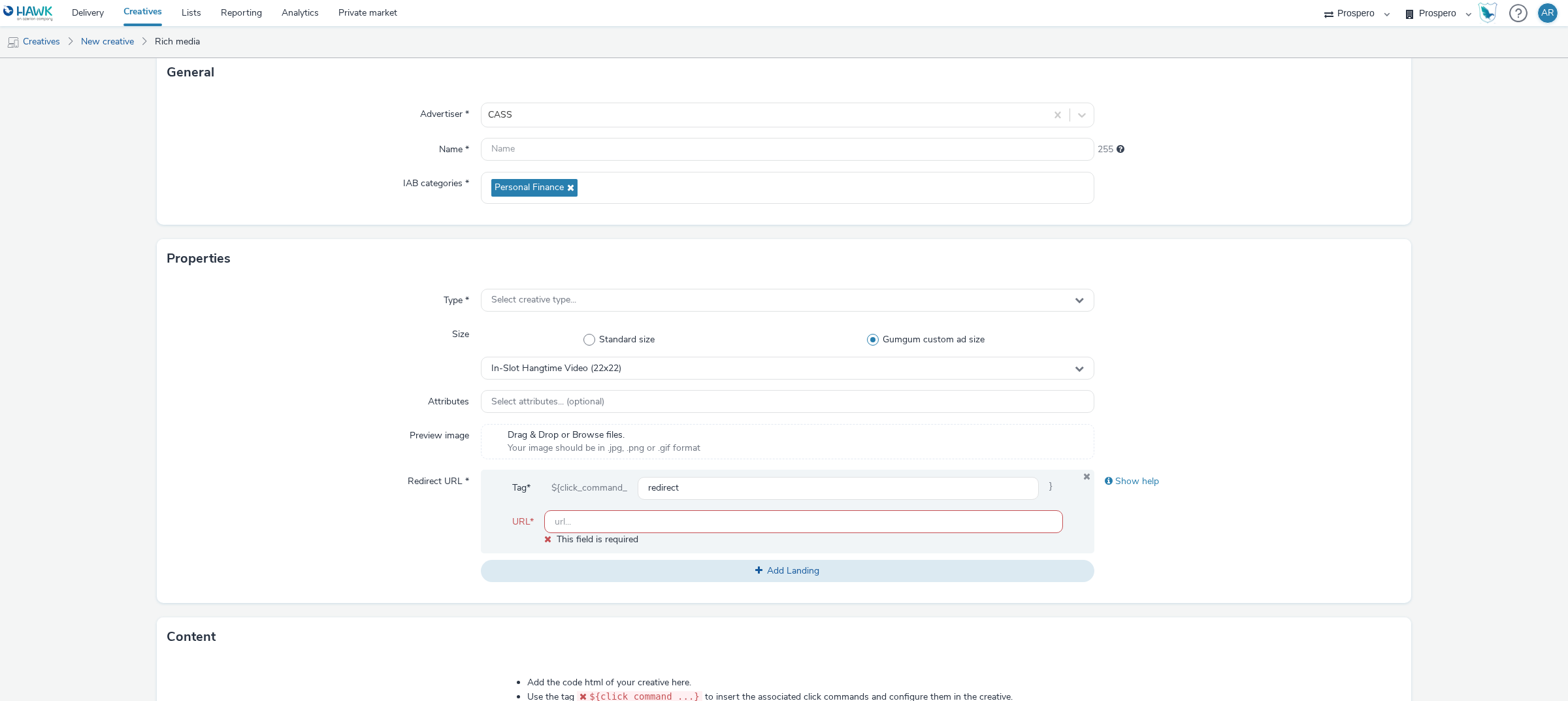
click at [1415, 464] on form "New creative General Advertiser * CASS Name * 255 IAB categories * Personal Fin…" at bounding box center [784, 515] width 1568 height 1084
click at [572, 148] on input "text" at bounding box center [787, 149] width 614 height 23
paste input "ADV:CASS|CAM:H2 25 Sept-Nov|CHA:Video|PLA:Prospero|INV:GumGum|TEC:N/A|PHA:H2|OB…"
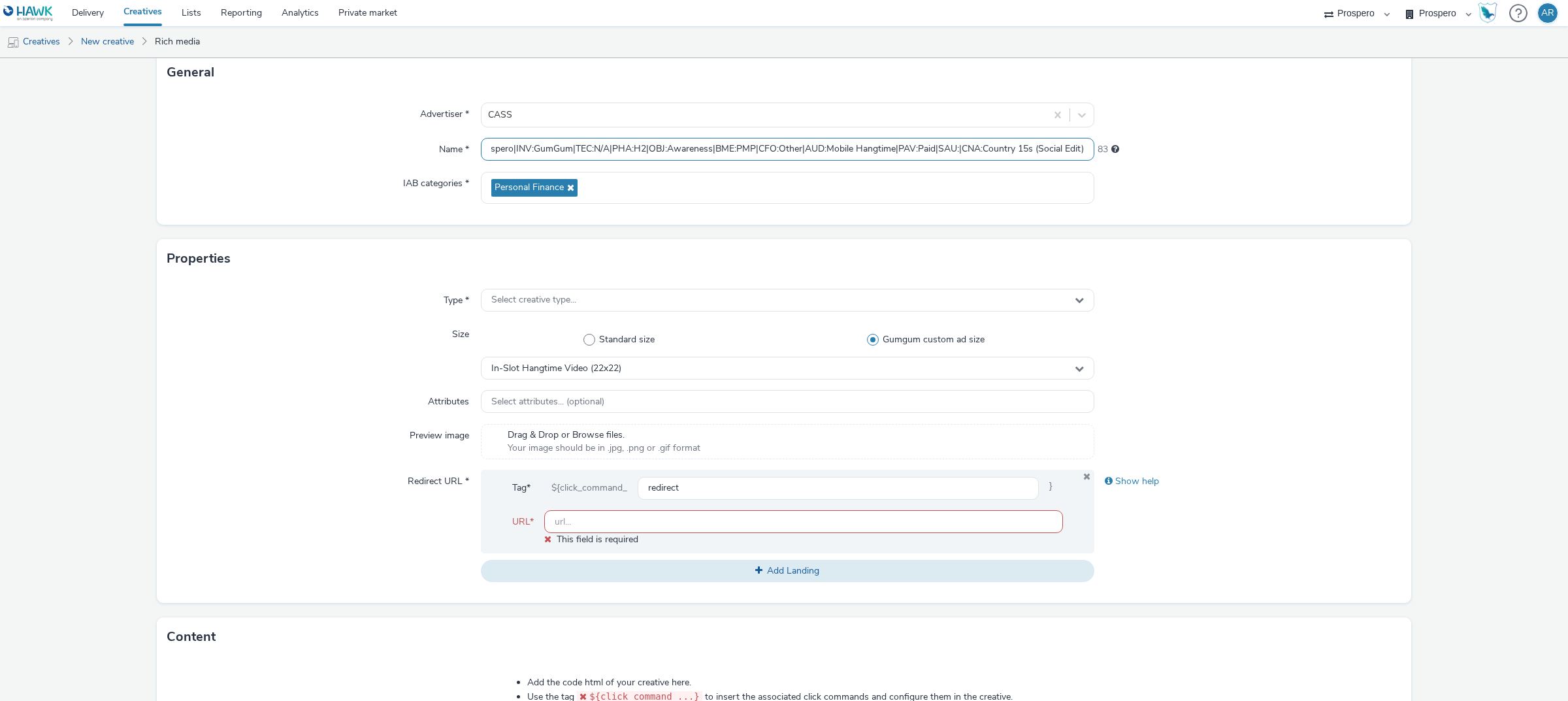
scroll to position [0, 212]
click at [810, 148] on input "ADV:CASS|CAM:H2 25 Sept-Nov|CHA:Video|PLA:Prospero|INV:GumGum|TEC:N/A|PHA:H2|OB…" at bounding box center [787, 149] width 614 height 23
click at [485, 148] on input "ADV:CASS|CAM:H2 25 Sept-Nov|CHA:Video|PLA:Prospero|INV:GumGum|TEC:N/A|PHA:H2|OB…" at bounding box center [787, 149] width 614 height 23
paste input "AUD:Mobile Hangtime|"
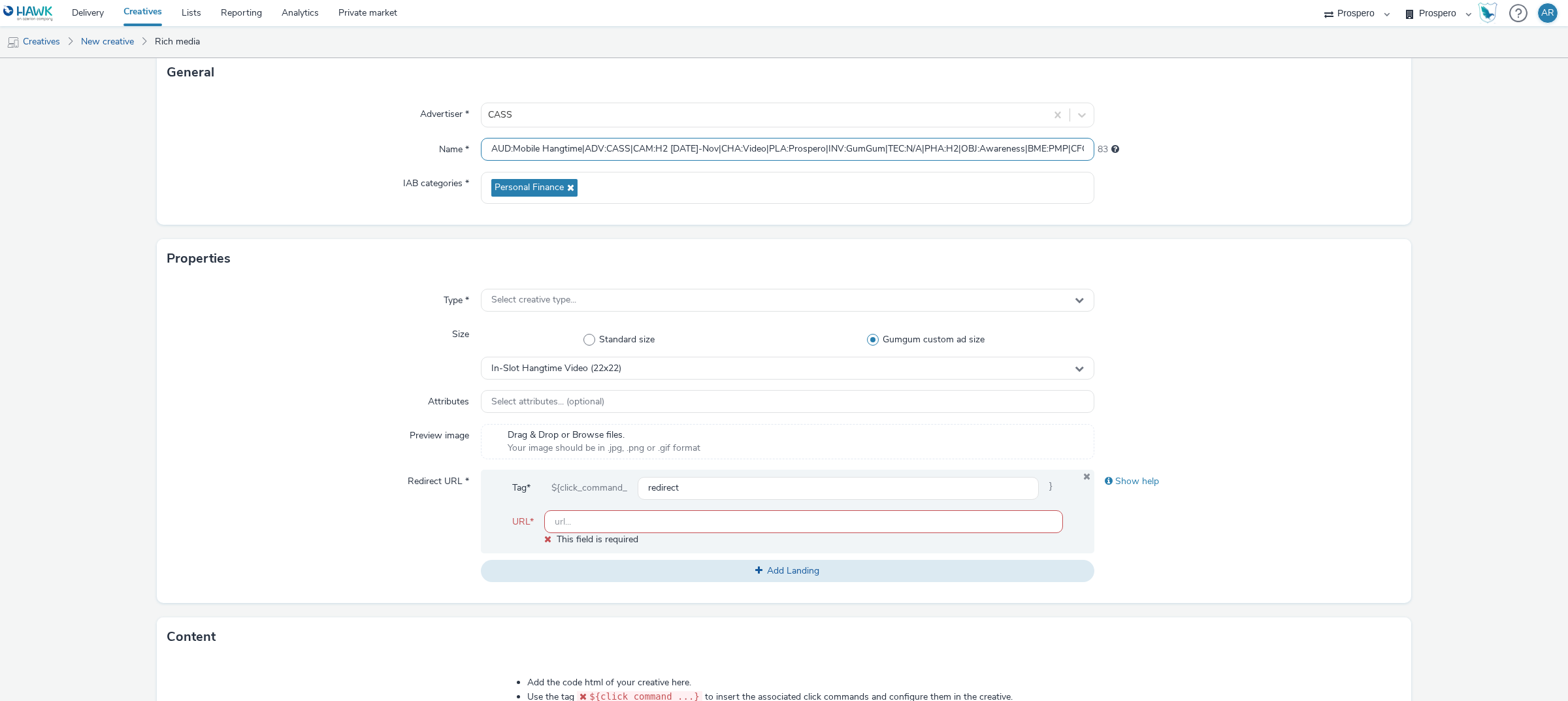
click at [834, 152] on input "AUD:Mobile Hangtime|ADV:CASS|CAM:H2 25 Sept-Nov|CHA:Video|PLA:Prospero|INV:GumG…" at bounding box center [787, 149] width 614 height 23
click at [581, 151] on input "AUD:Mobile Hangtime|ADV:CASS|CAM:H2 25 Sept-Nov|CHA:Video|PLA:Prospero|TEC:N/A|…" at bounding box center [787, 149] width 614 height 23
paste input "INV:GumGum|"
type input "AUD:Mobile Hangtime|INV:GumGum|ADV:CASS|CAM:H2 25 Sept-Nov|CHA:Video|PLA:Prospe…"
click at [722, 296] on div "Select creative type..." at bounding box center [787, 300] width 614 height 23
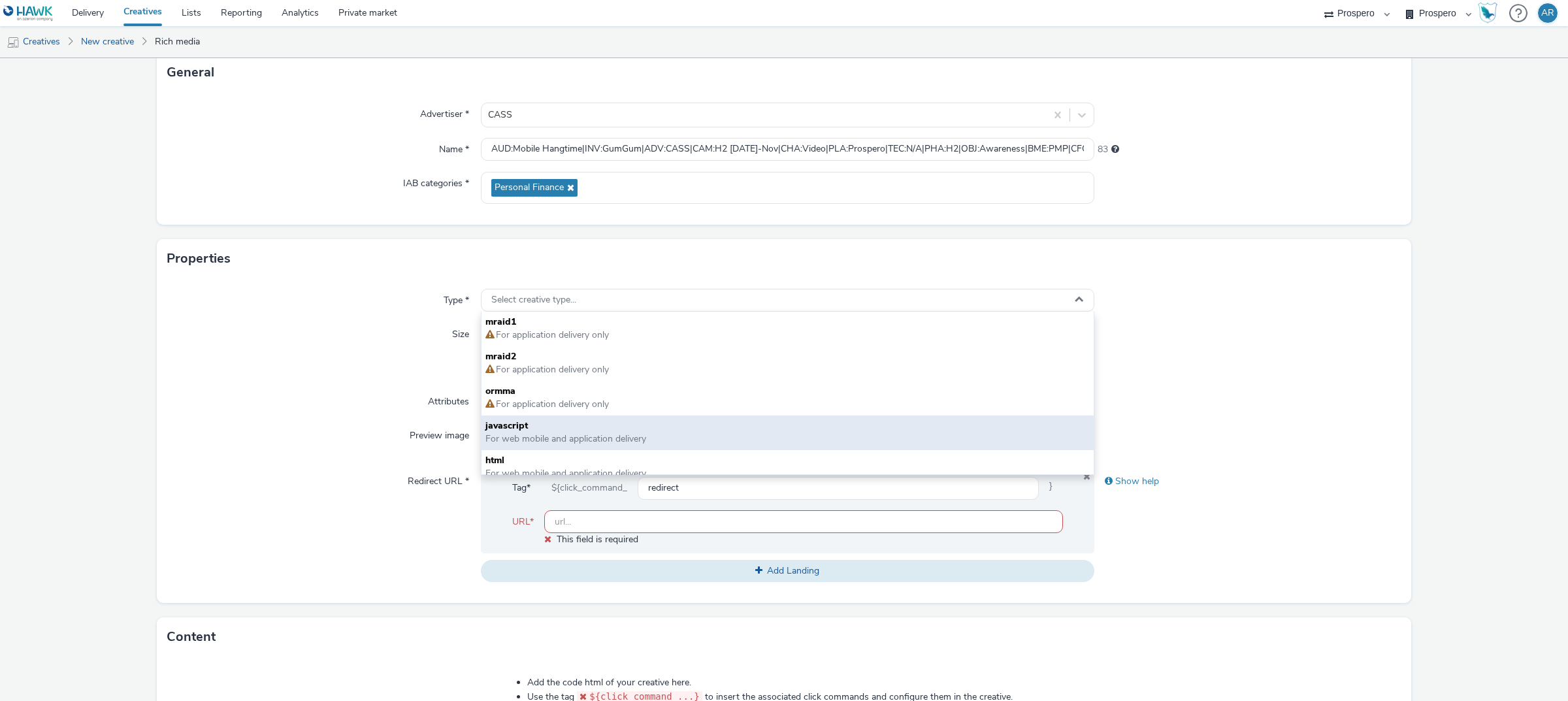
click at [624, 419] on span "javascript" at bounding box center [787, 425] width 604 height 13
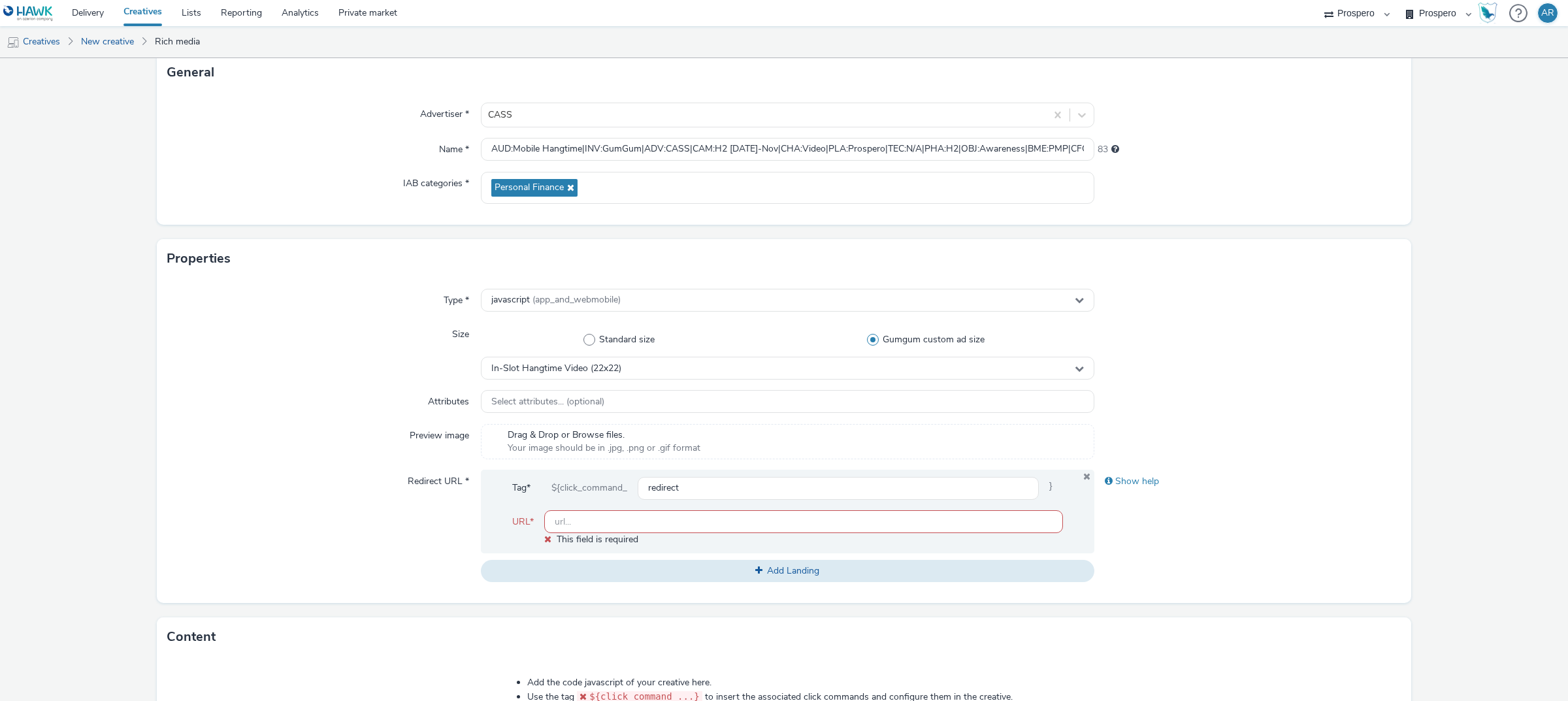
click at [1326, 367] on div at bounding box center [1248, 351] width 307 height 57
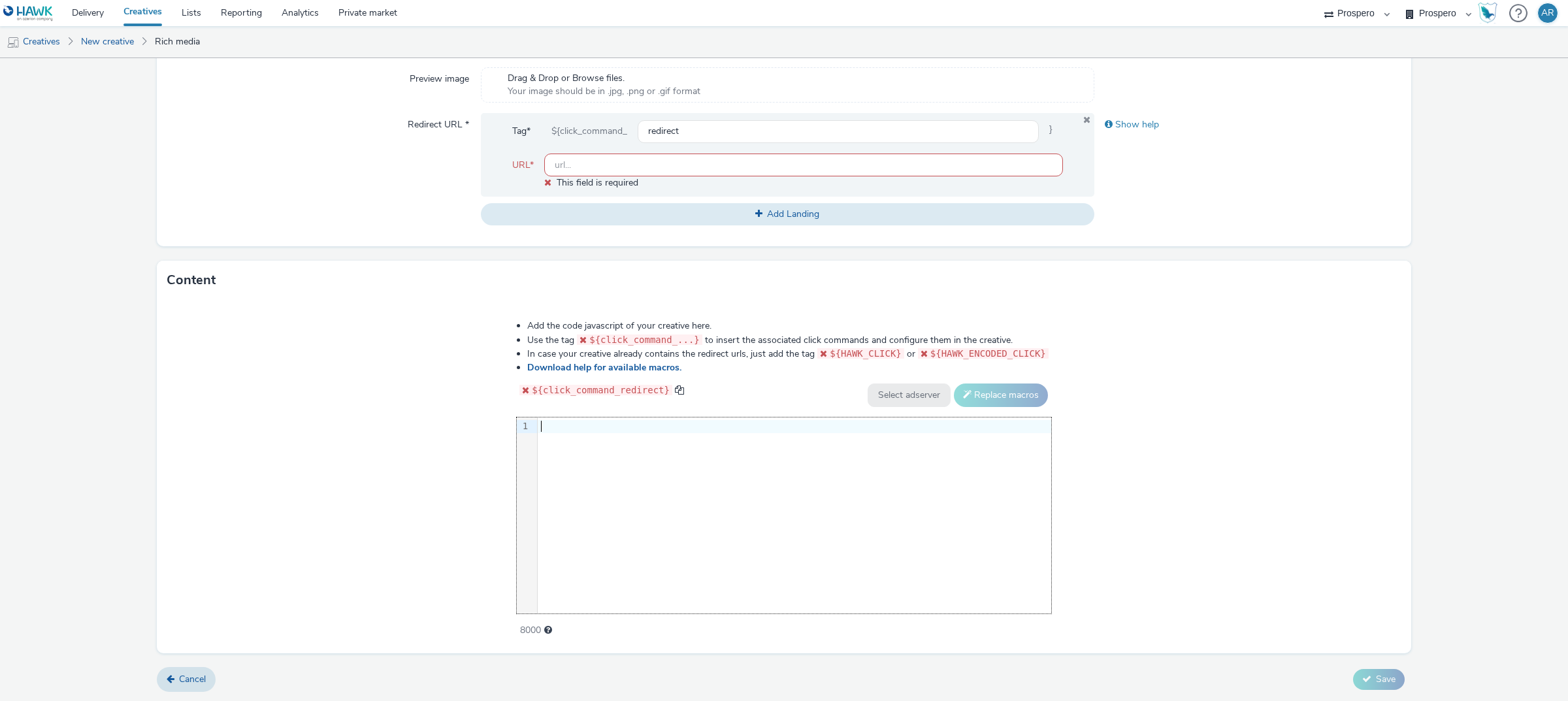
click at [606, 425] on div at bounding box center [794, 426] width 513 height 13
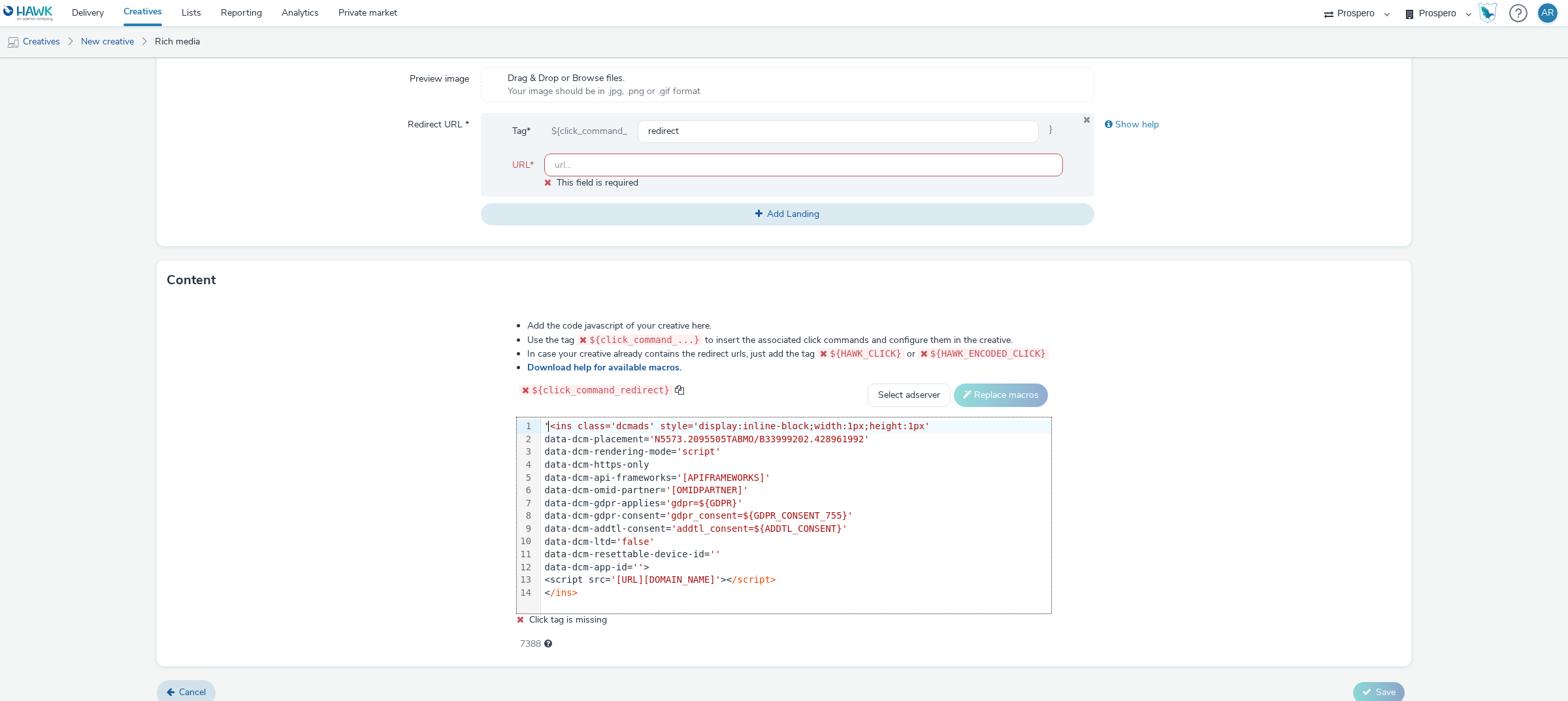
click at [552, 428] on span ""<ins class='dcmads' style='display:inline-block;width:1px;height:1px'" at bounding box center [738, 426] width 386 height 11
click at [903, 390] on select "Select adserver Sizmek DCM Adform Sting" at bounding box center [908, 395] width 83 height 24
click at [277, 454] on div "Add the code javascript of your creative here. Use the tag ${click_command_...}…" at bounding box center [784, 483] width 1254 height 367
click at [615, 165] on input "text" at bounding box center [804, 165] width 519 height 23
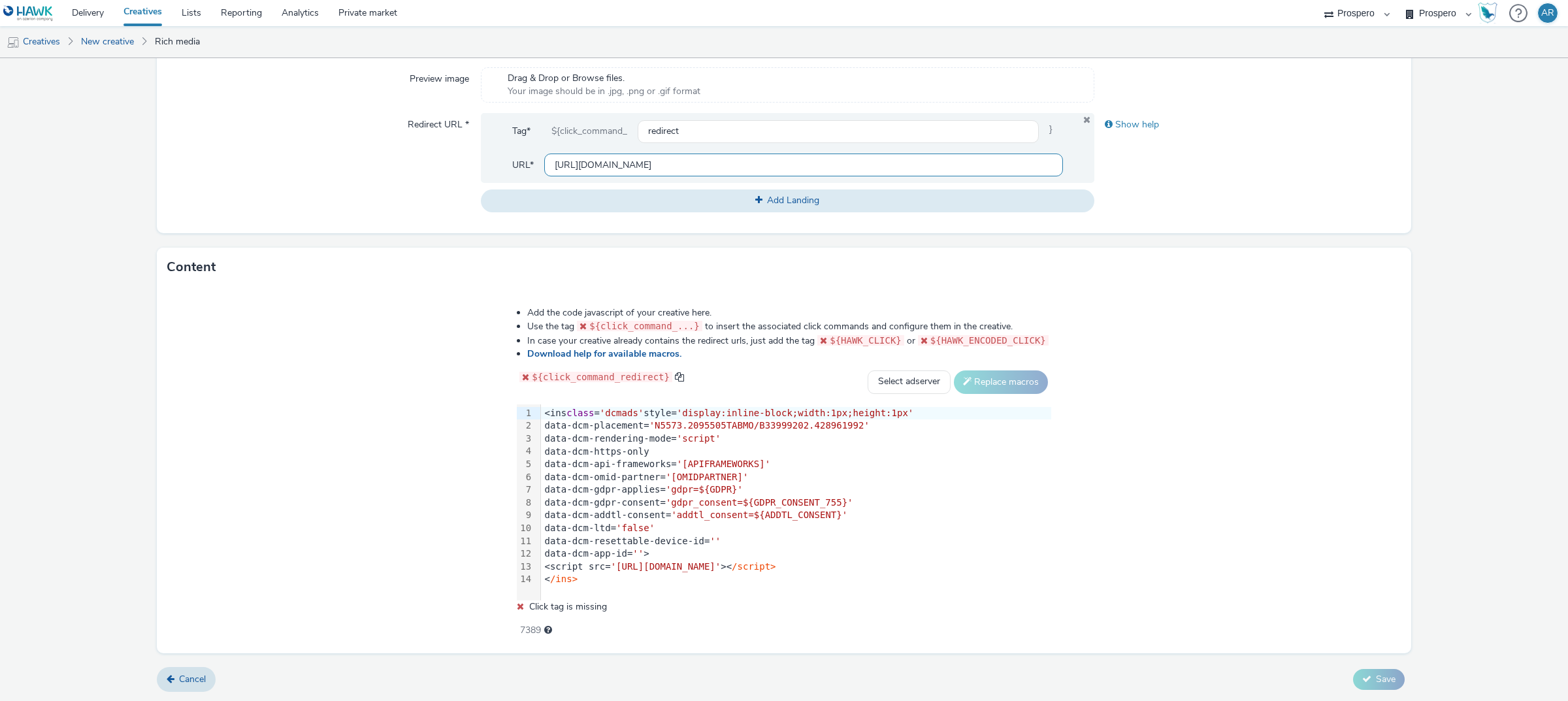
click at [657, 164] on input "https://www.wearepay.co.uk" at bounding box center [804, 165] width 519 height 23
type input "https://www.wearepay.uk"
click at [1442, 422] on form "New creative General Advertiser * CASS Name * AUD:Mobile Hangtime|INV:GumGum|AD…" at bounding box center [784, 159] width 1568 height 1084
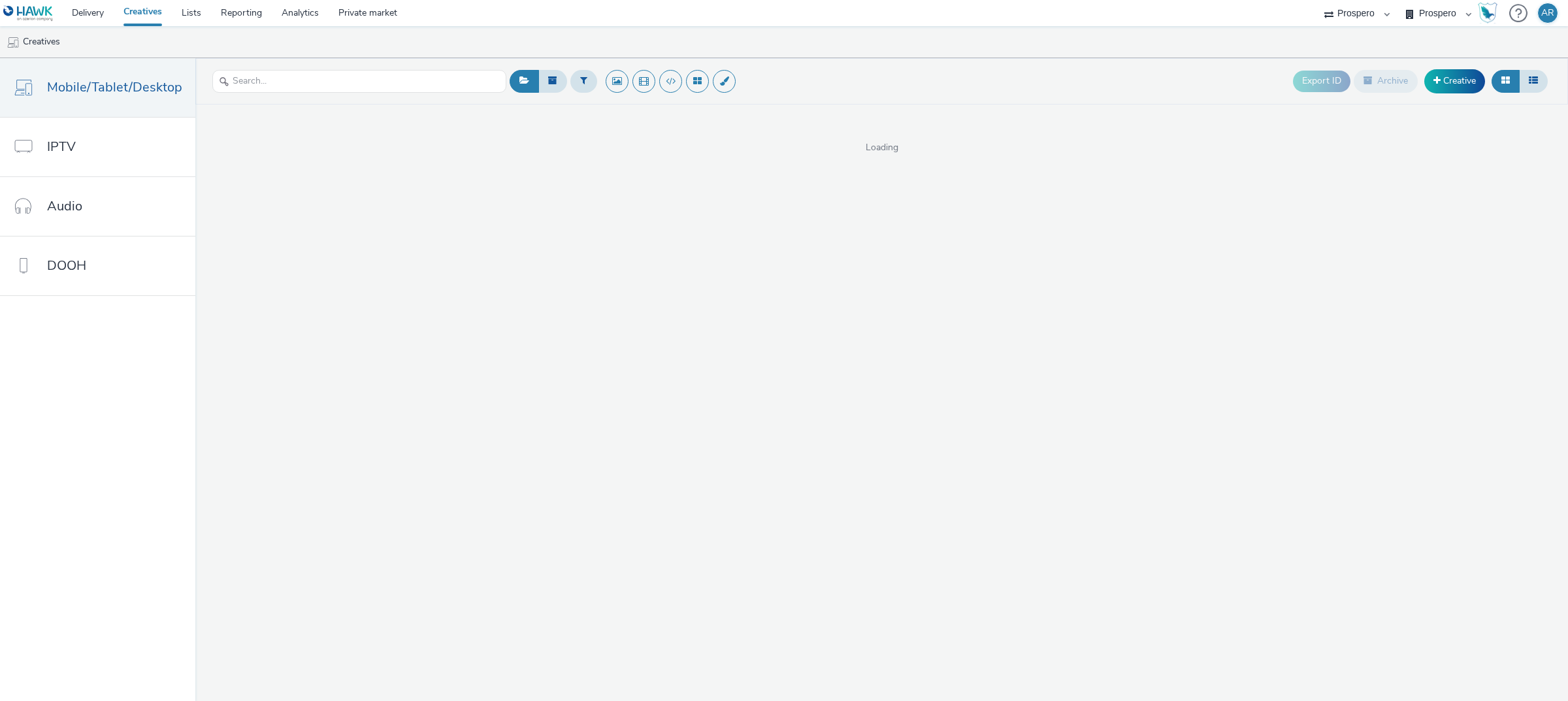
select select "47c37c18-910e-43a3-bb91-a2beb2847406"
select select "b1b940d3-d05b-48b5-821e-f328c33b988b"
click at [71, 217] on link "Audio" at bounding box center [98, 206] width 195 height 59
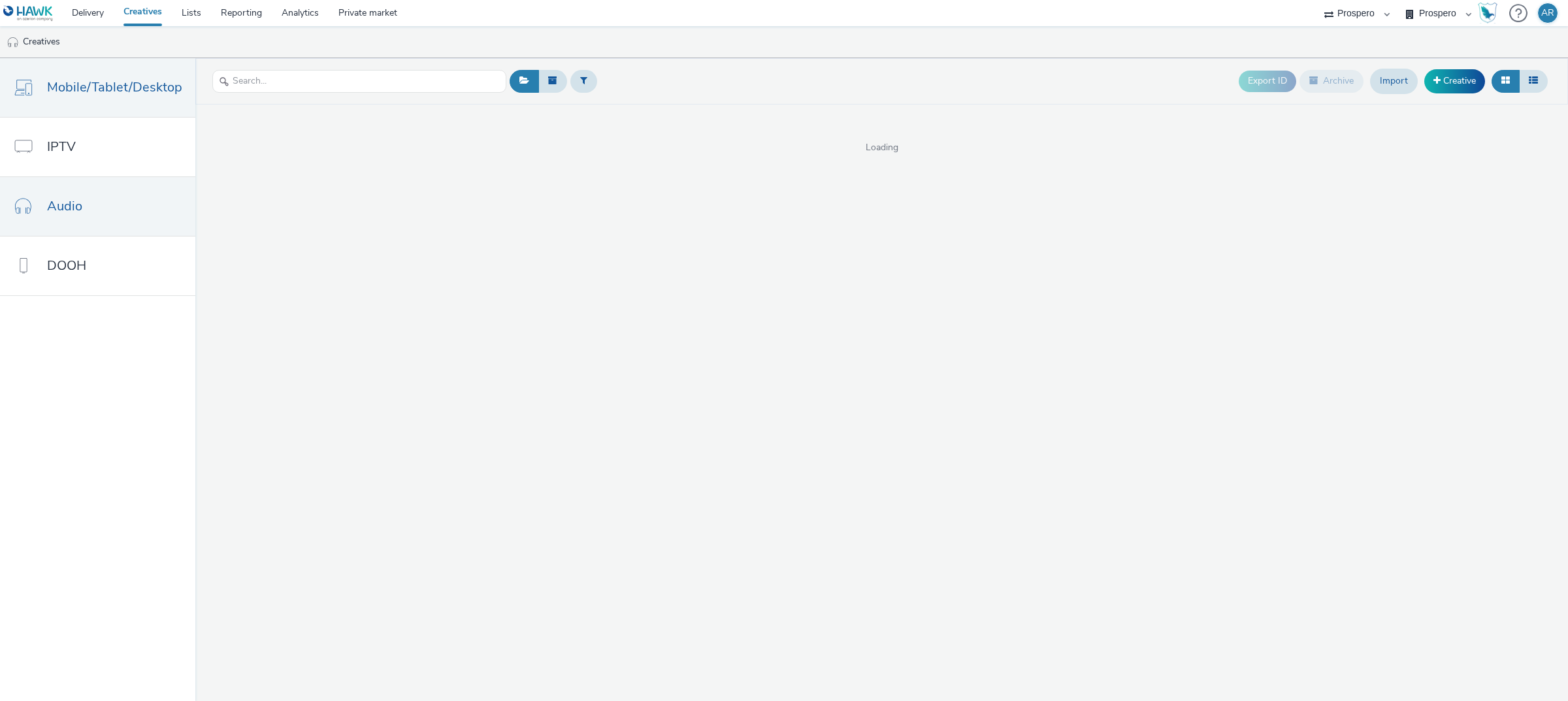
click at [109, 95] on span "Mobile/Tablet/Desktop" at bounding box center [114, 87] width 135 height 19
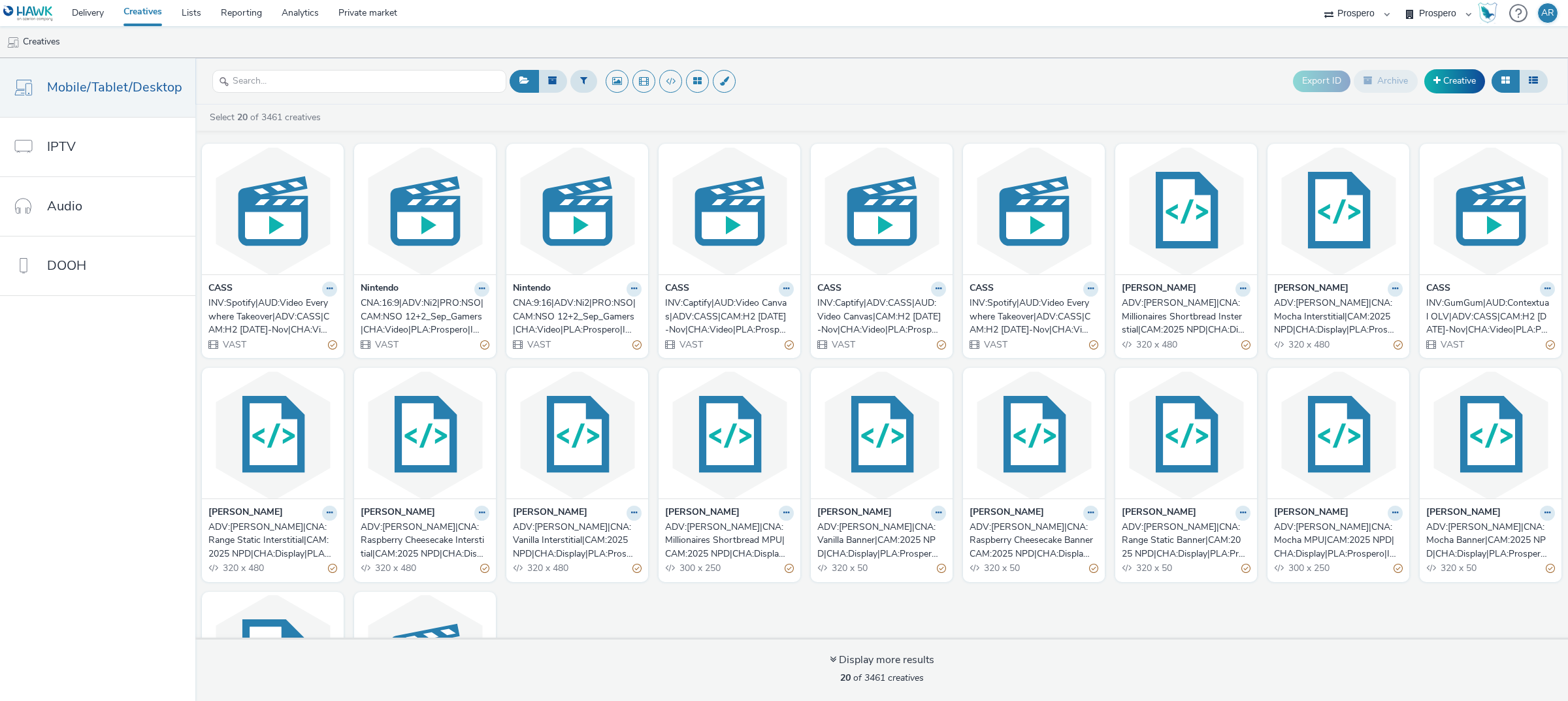
click at [281, 313] on div "INV:Spotify|AUD:Video Everywhere Takeover|ADV:CASS|CAM:H2 [DATE]-Nov|CHA:Video|…" at bounding box center [270, 316] width 123 height 40
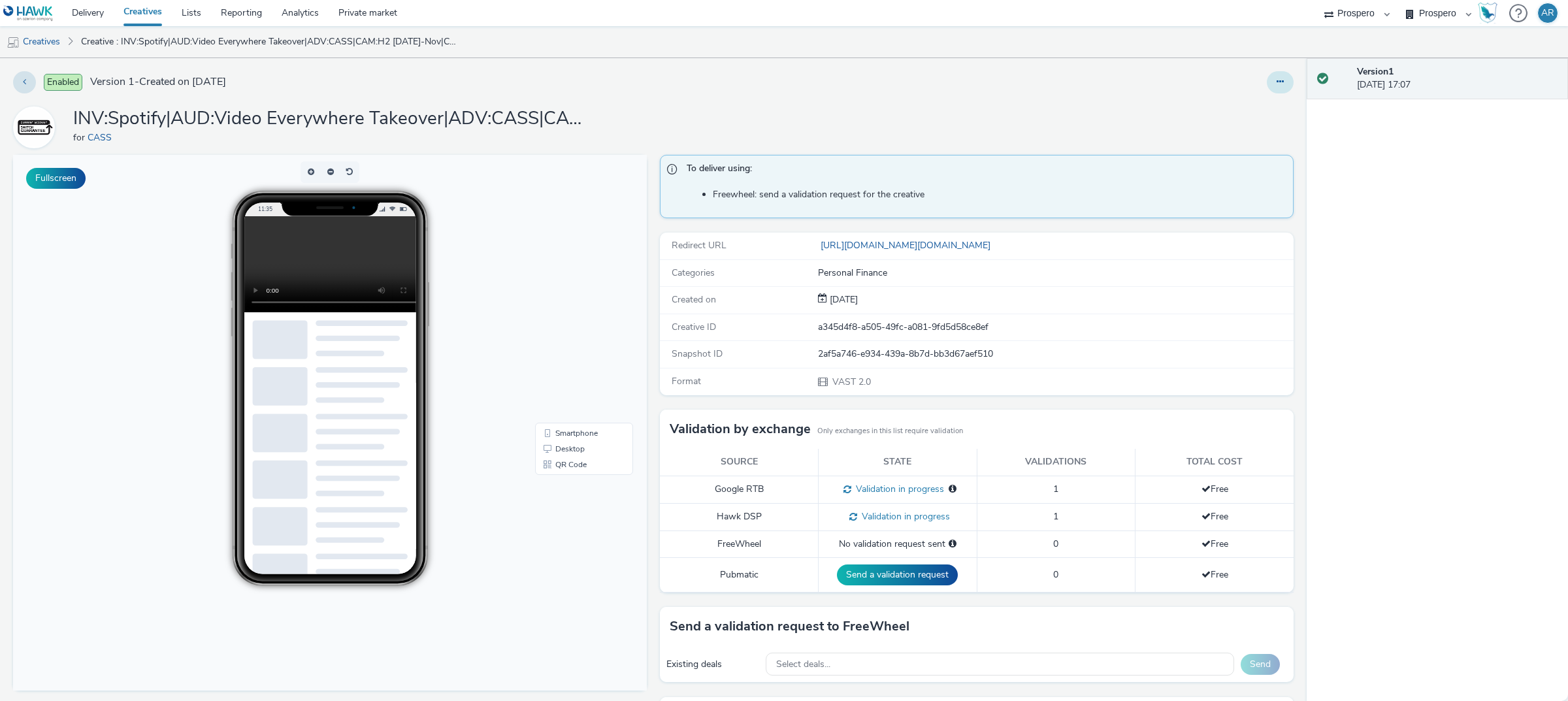
click at [1267, 80] on button at bounding box center [1280, 82] width 27 height 22
click at [1248, 108] on link "Edit" at bounding box center [1245, 108] width 98 height 26
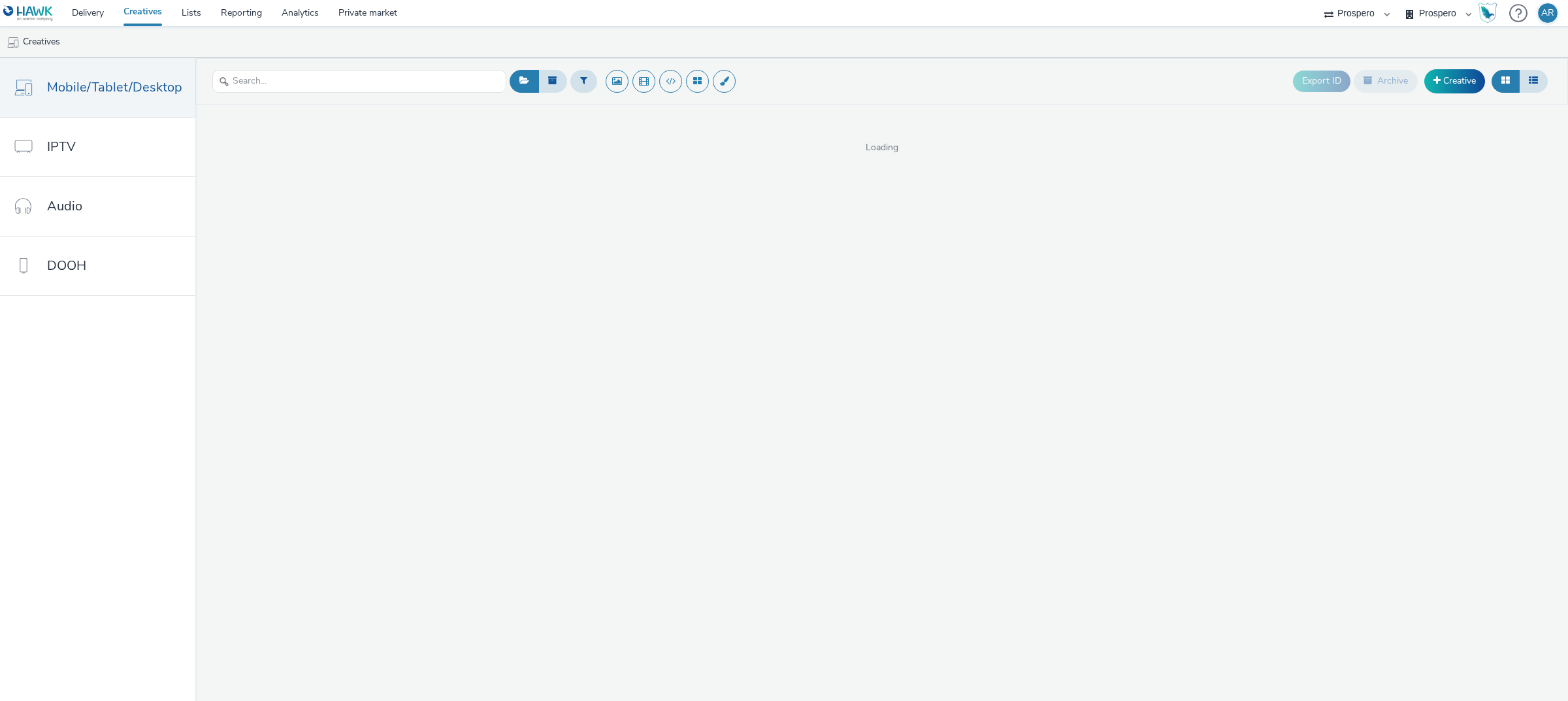
select select "47c37c18-910e-43a3-bb91-a2beb2847406"
select select "b1b940d3-d05b-48b5-821e-f328c33b988b"
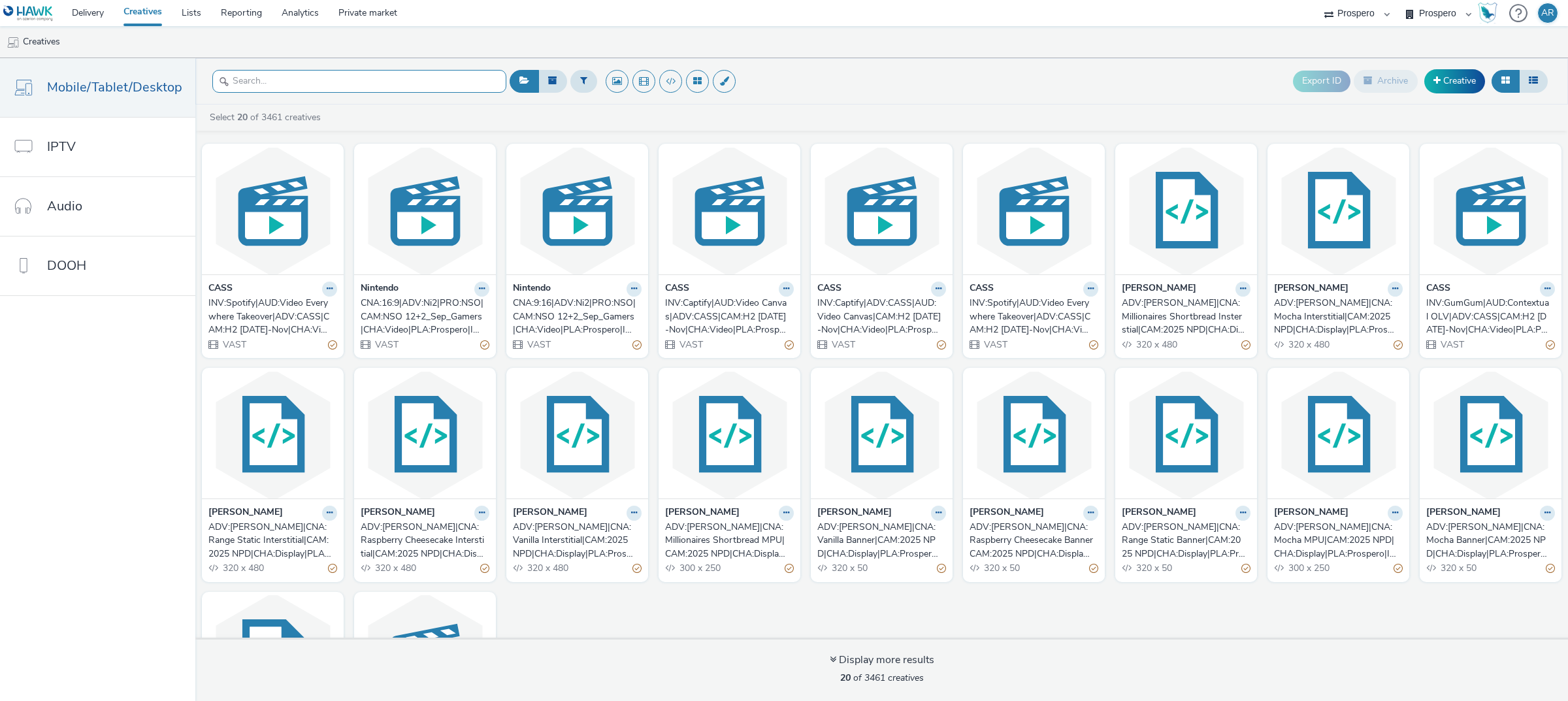
click at [351, 85] on input "text" at bounding box center [359, 81] width 294 height 23
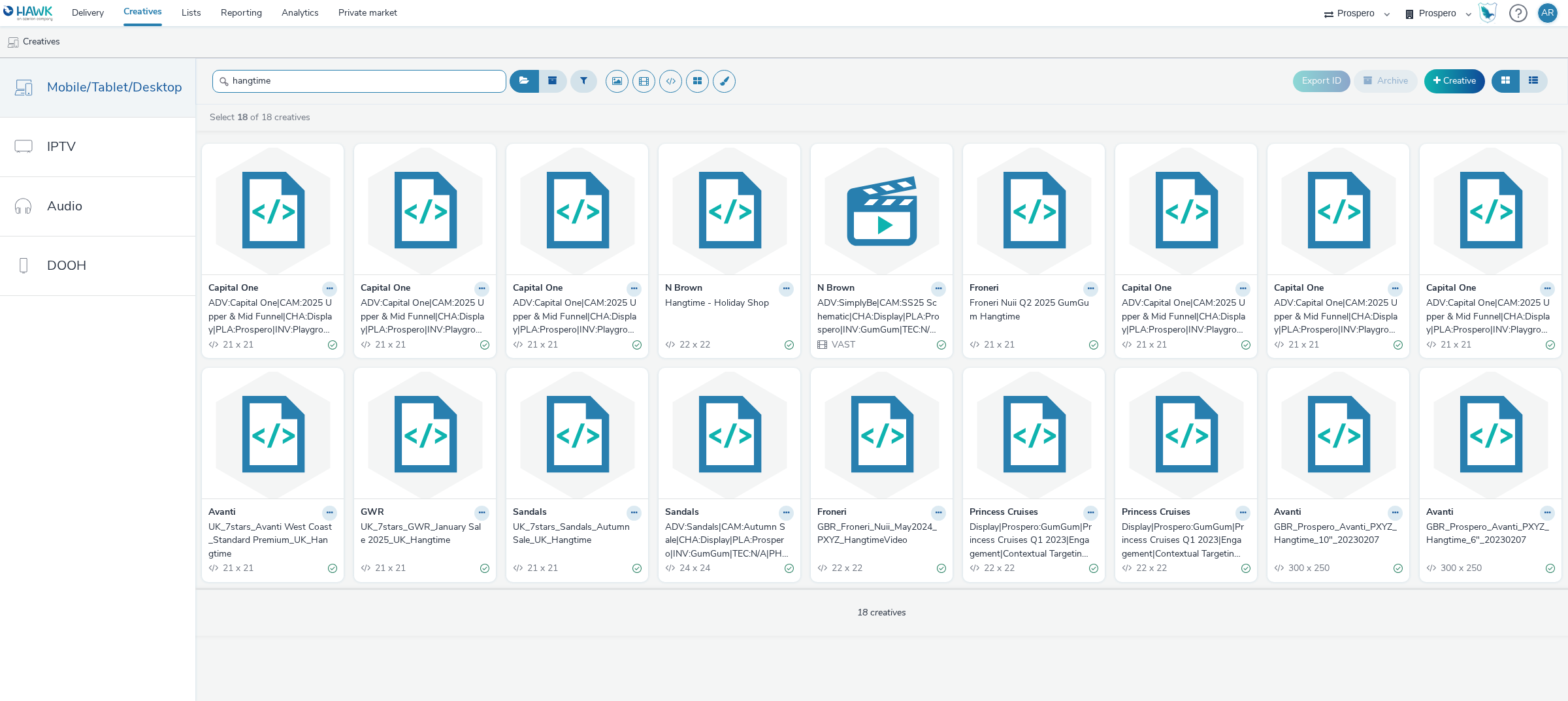
type input "hangtime"
click at [732, 301] on div "Hangtime - Holiday Shop" at bounding box center [726, 303] width 123 height 13
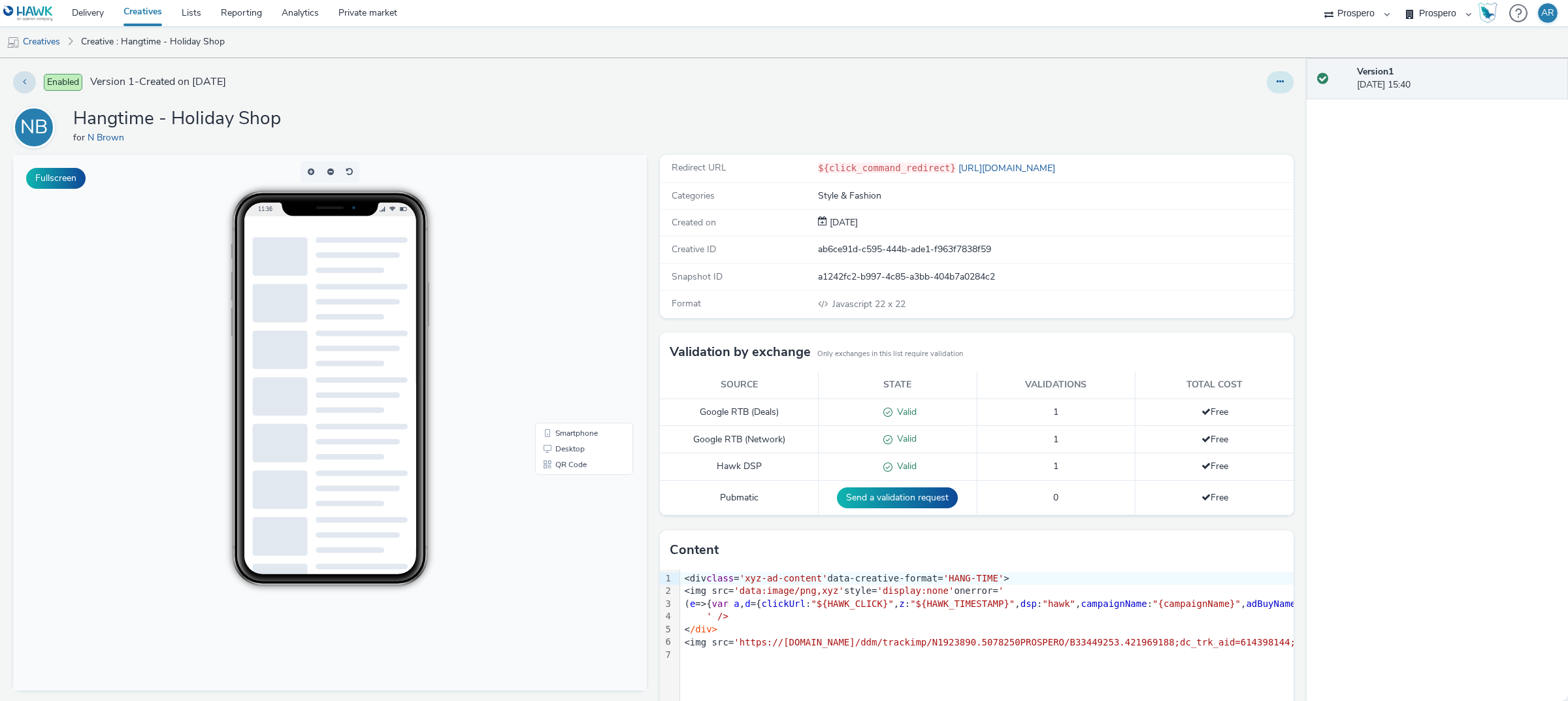
click at [1277, 82] on icon at bounding box center [1280, 82] width 7 height 9
click at [1262, 105] on link "Edit" at bounding box center [1245, 108] width 98 height 26
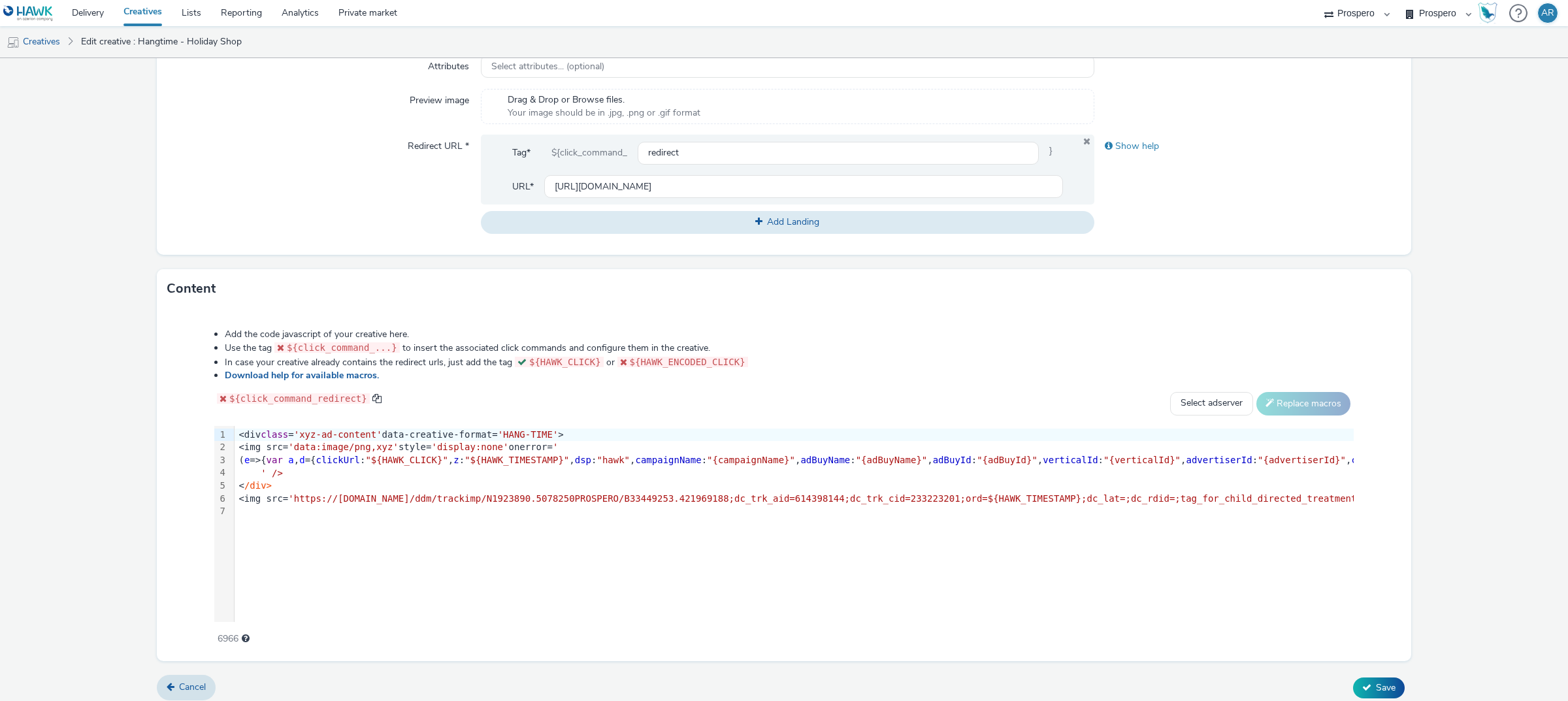
scroll to position [428, 0]
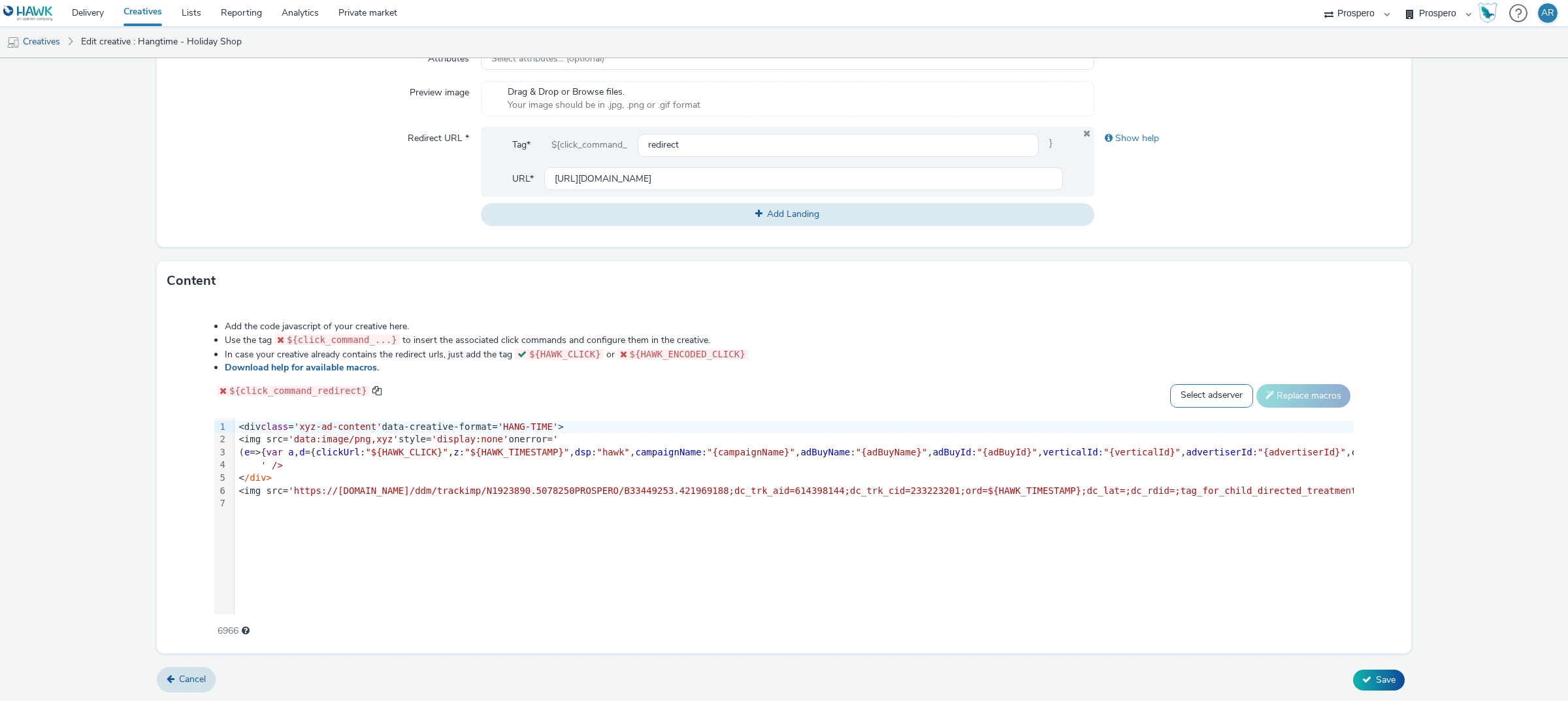
click at [1213, 386] on select "Select adserver Sizmek DCM Adform Sting" at bounding box center [1211, 396] width 83 height 24
select select "dcm"
click at [1170, 384] on select "Select adserver Sizmek DCM Adform Sting" at bounding box center [1211, 396] width 83 height 24
click at [1272, 392] on button "Replace macros" at bounding box center [1304, 396] width 94 height 24
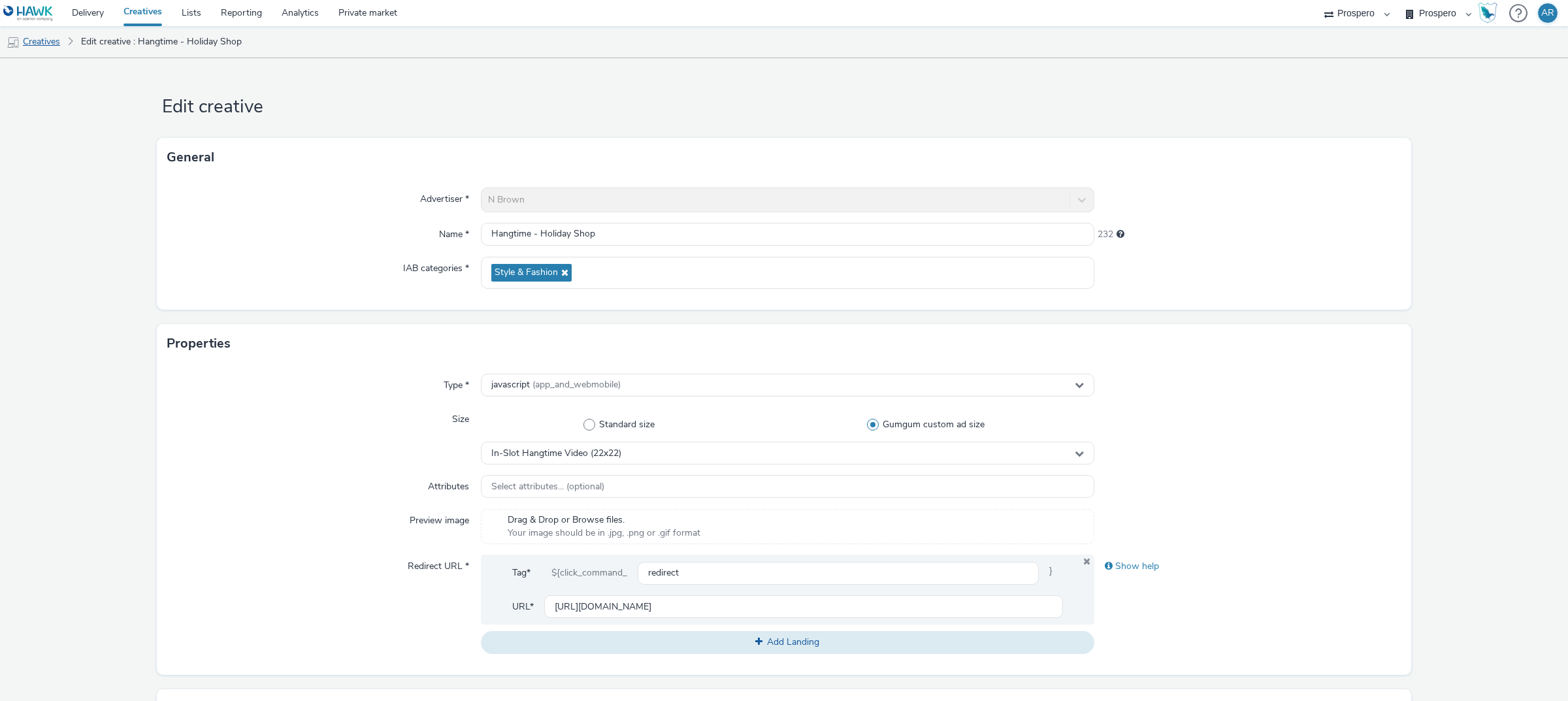
click at [56, 44] on link "Creatives" at bounding box center [33, 42] width 67 height 32
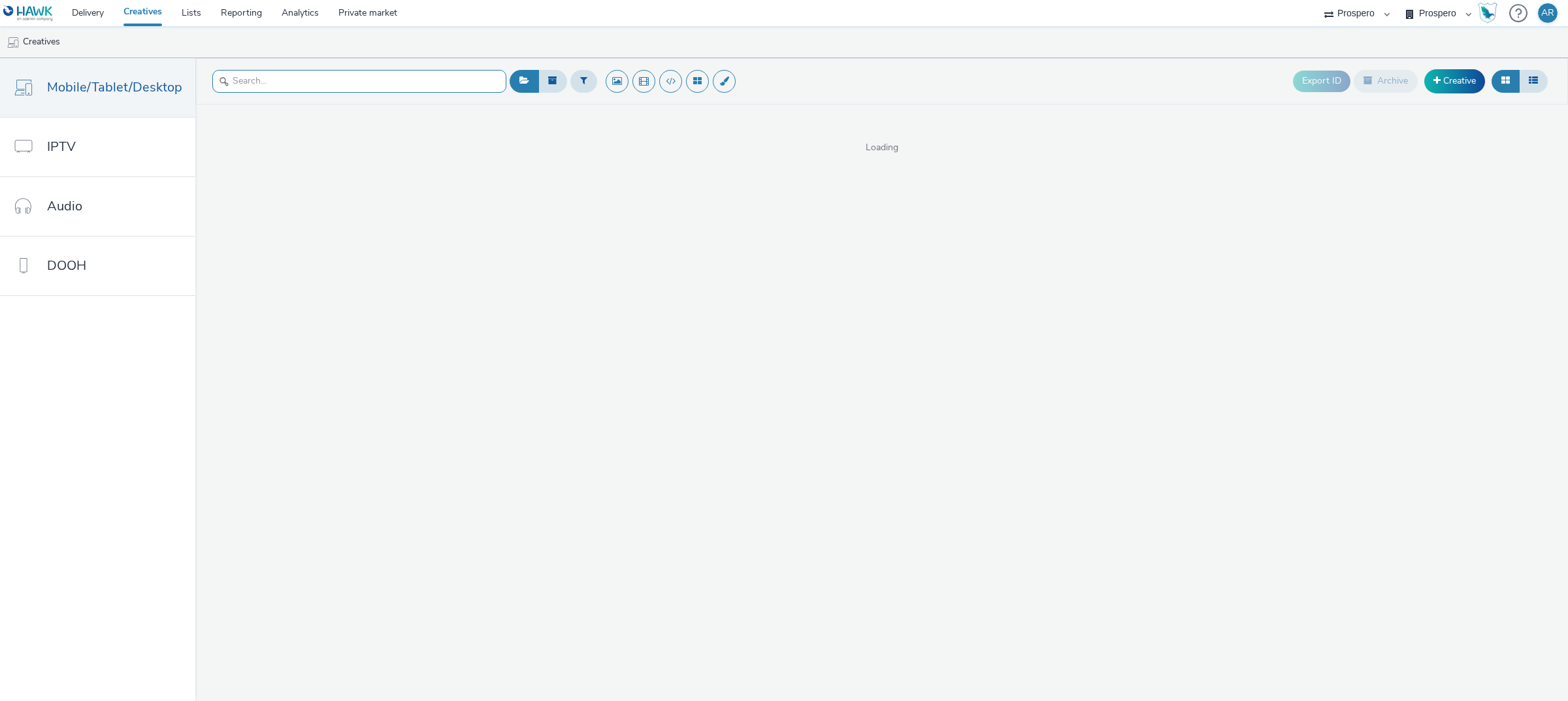
click at [418, 77] on input "text" at bounding box center [359, 81] width 294 height 23
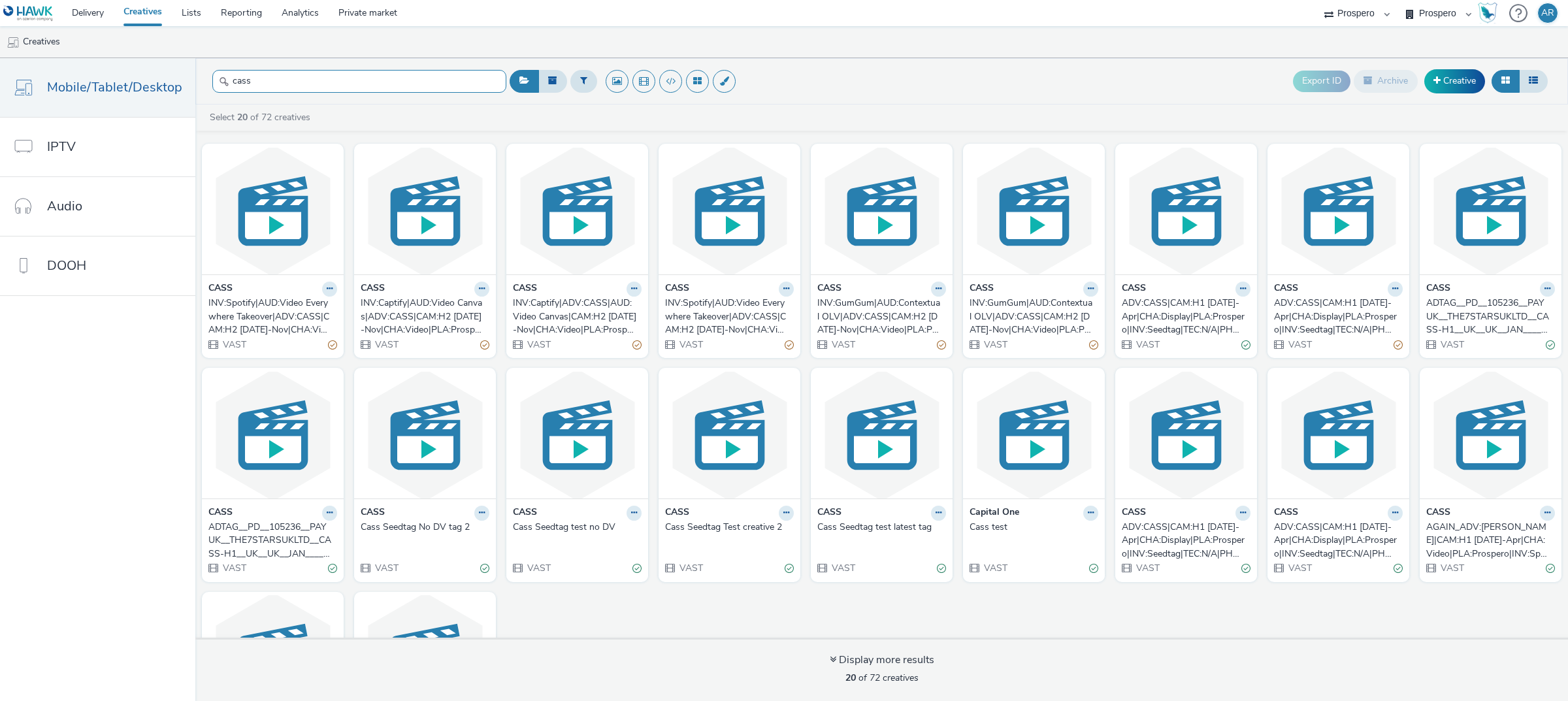
type input "cass"
click at [536, 317] on div "INV:Captify|ADV:CASS|AUD:Video Canvas|CAM:H2 [DATE]-Nov|CHA:Video|PLA:Prospero|…" at bounding box center [574, 316] width 123 height 40
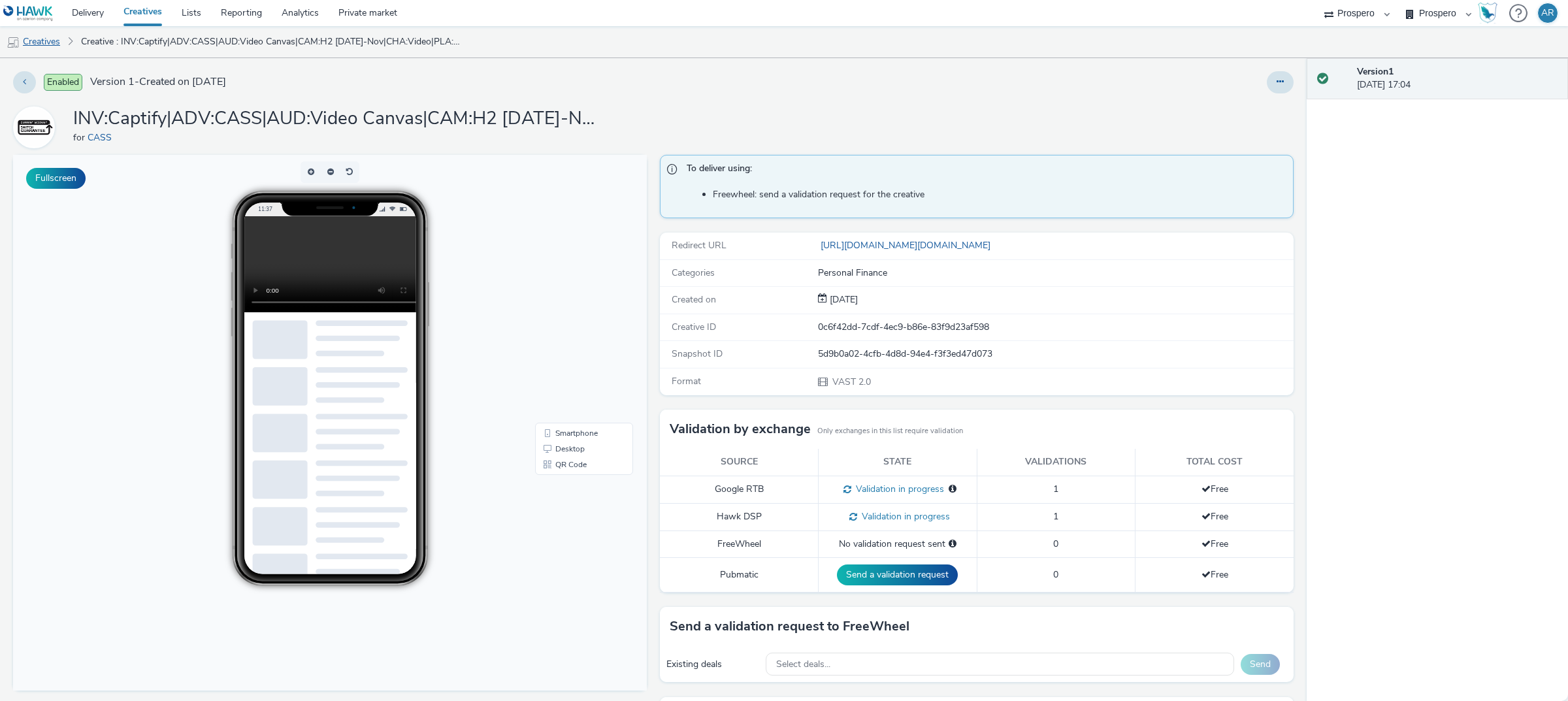
click at [36, 38] on link "Creatives" at bounding box center [33, 42] width 67 height 32
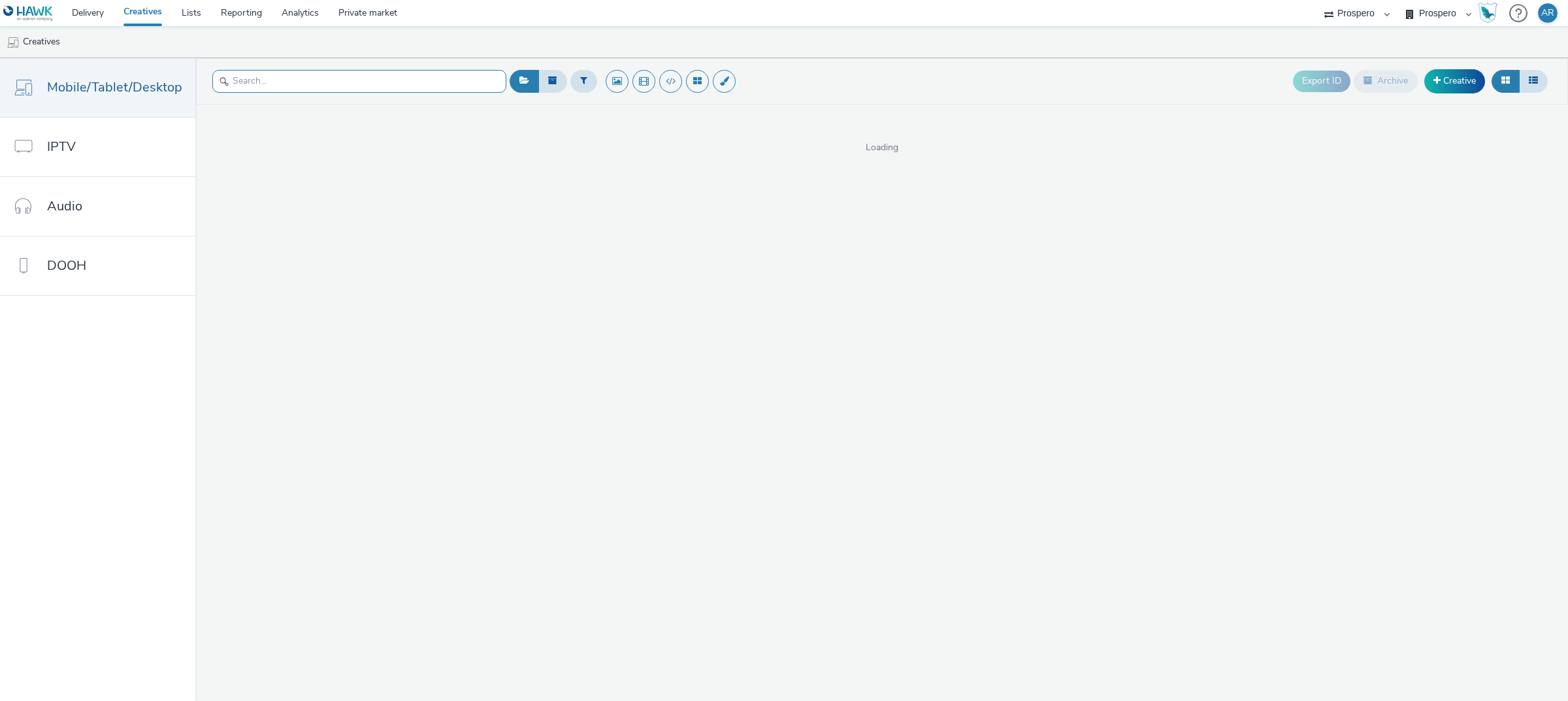
click at [338, 81] on input "text" at bounding box center [359, 81] width 294 height 23
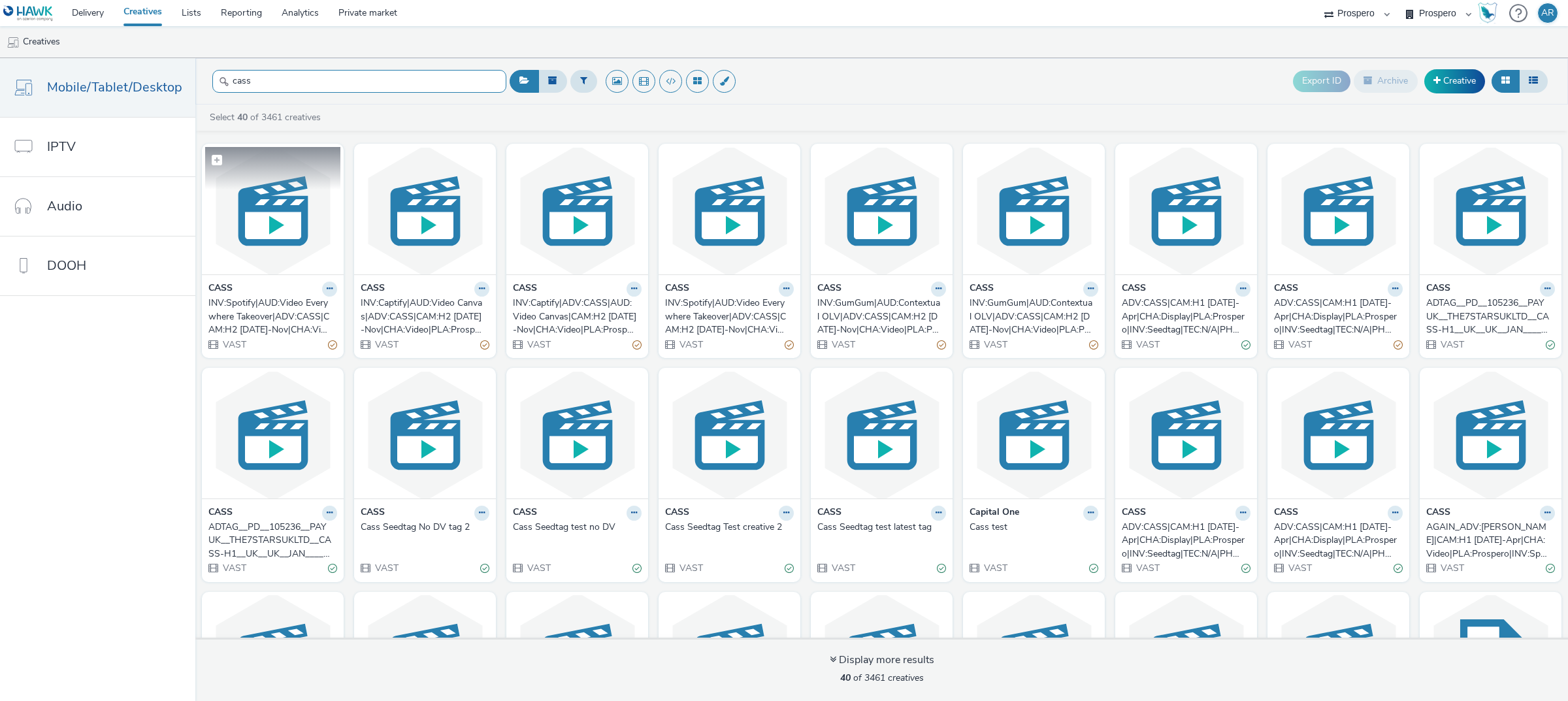
type input "cass"
